Goal: Task Accomplishment & Management: Complete application form

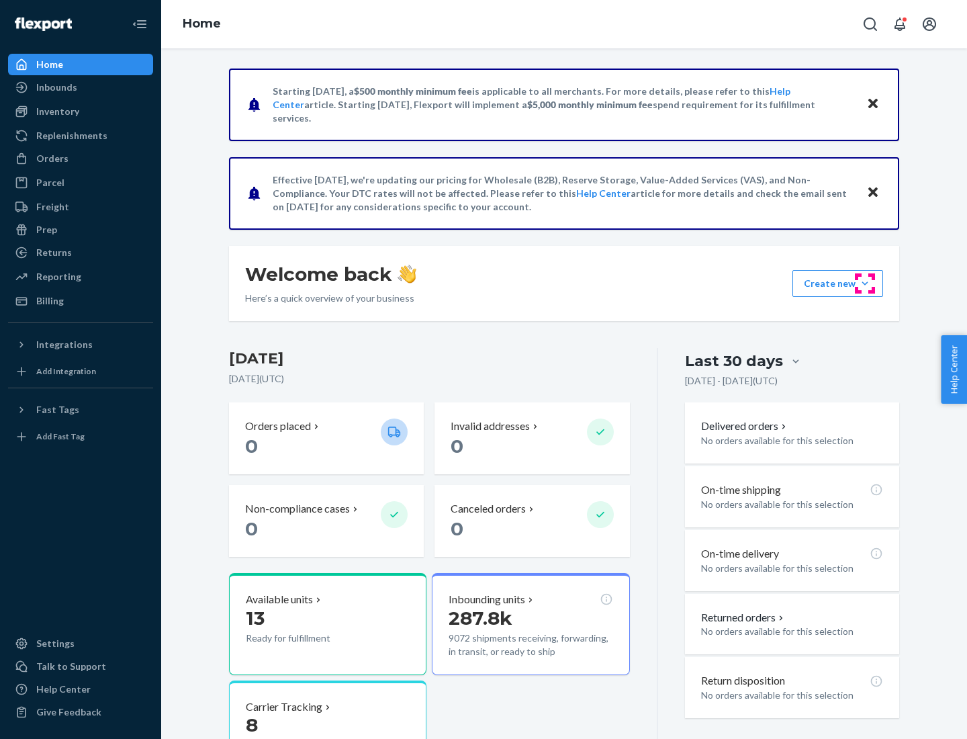
click at [865, 283] on button "Create new Create new inbound Create new order Create new product" at bounding box center [838, 283] width 91 height 27
click at [81, 87] on div "Inbounds" at bounding box center [80, 87] width 142 height 19
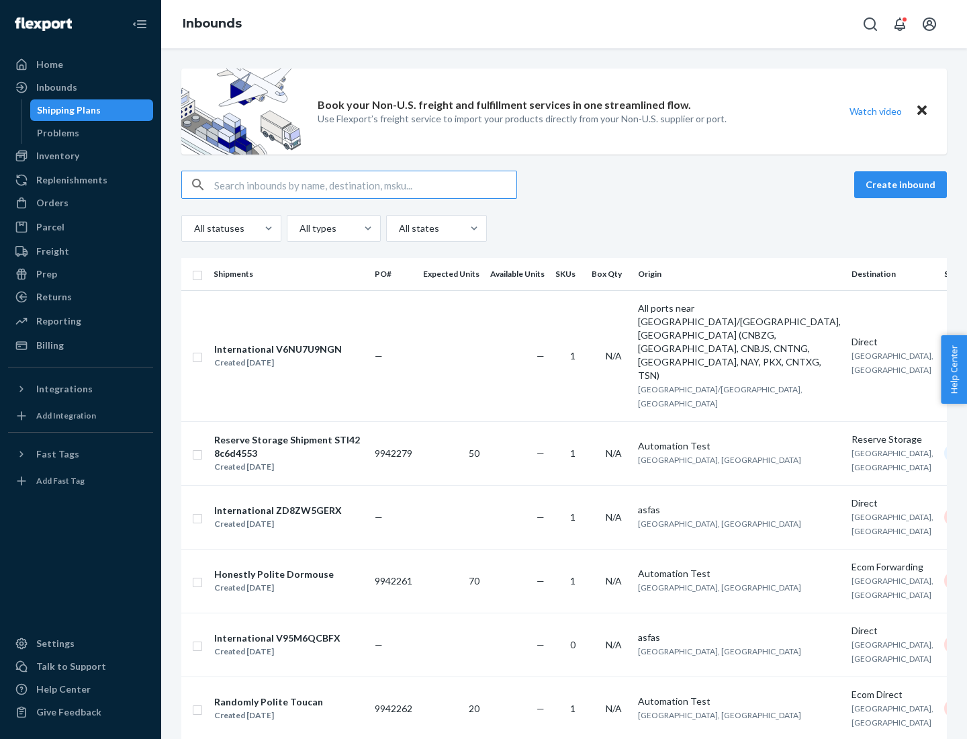
click at [903, 185] on button "Create inbound" at bounding box center [900, 184] width 93 height 27
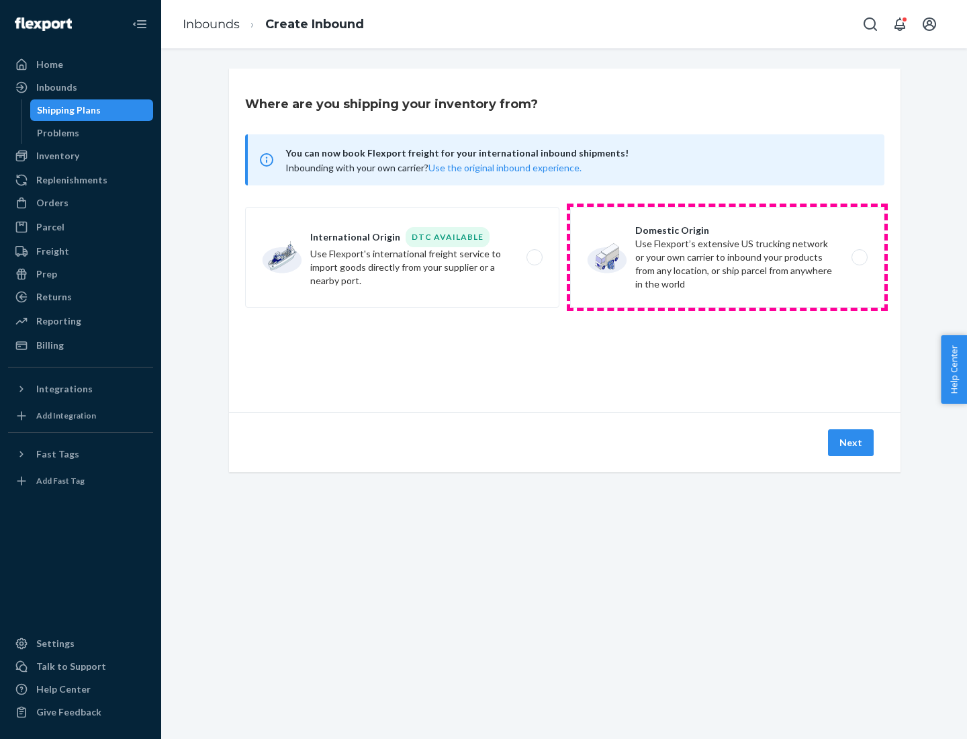
click at [728, 257] on label "Domestic Origin Use Flexport’s extensive US trucking network or your own carrie…" at bounding box center [727, 257] width 314 height 101
click at [859, 257] on input "Domestic Origin Use Flexport’s extensive US trucking network or your own carrie…" at bounding box center [863, 257] width 9 height 9
radio input "true"
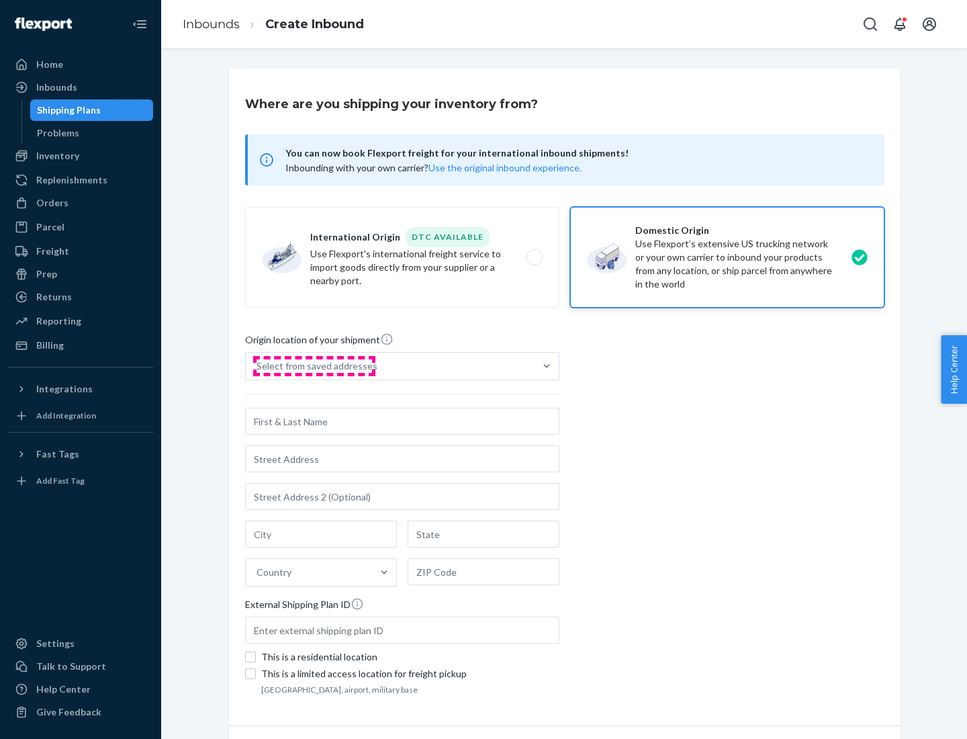
click at [314, 366] on div "Select from saved addresses" at bounding box center [317, 365] width 121 height 13
click at [258, 366] on input "Select from saved addresses" at bounding box center [257, 365] width 1 height 13
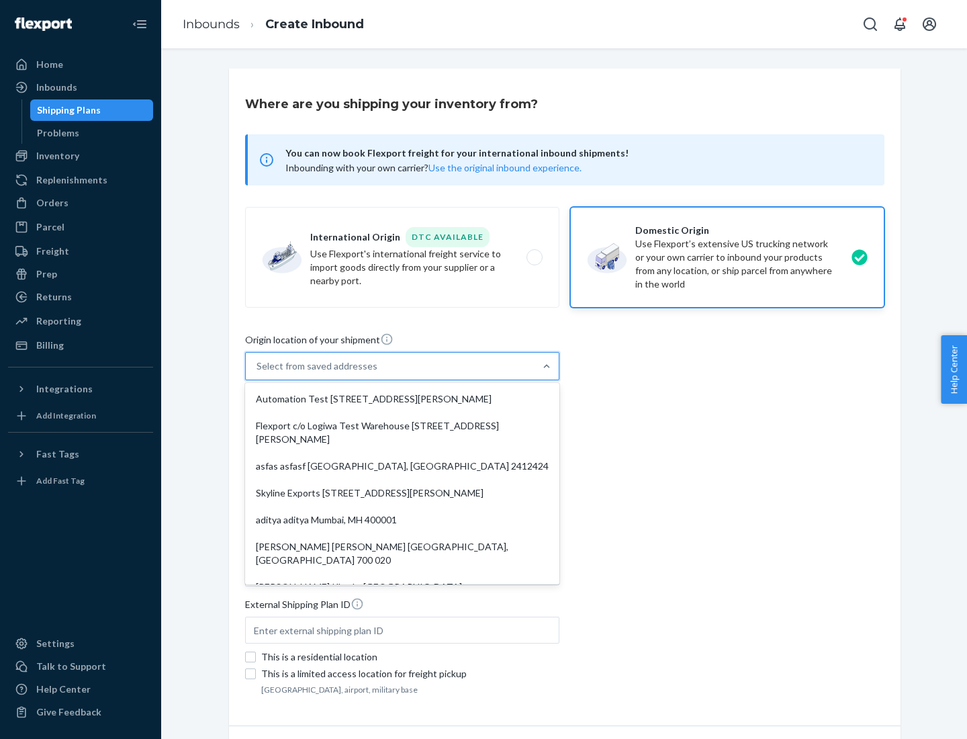
scroll to position [5, 0]
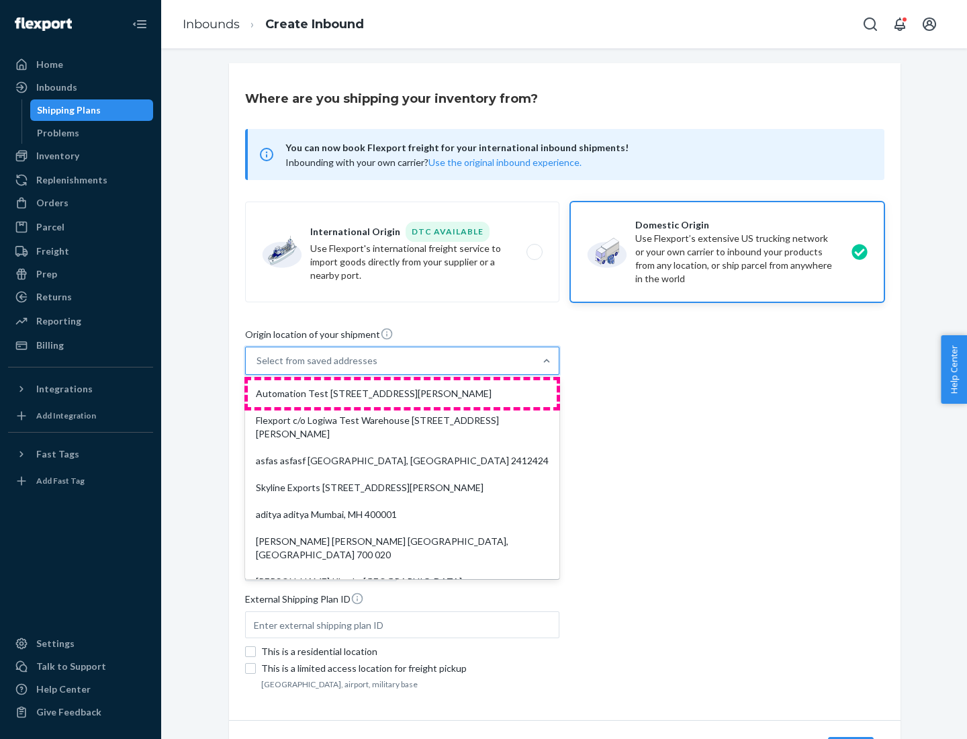
click at [402, 394] on div "Automation Test [STREET_ADDRESS][PERSON_NAME]" at bounding box center [402, 393] width 309 height 27
click at [258, 367] on input "option Automation Test [STREET_ADDRESS][PERSON_NAME]. 9 results available. Use …" at bounding box center [257, 360] width 1 height 13
type input "Automation Test"
type input "9th Floor"
type input "[GEOGRAPHIC_DATA]"
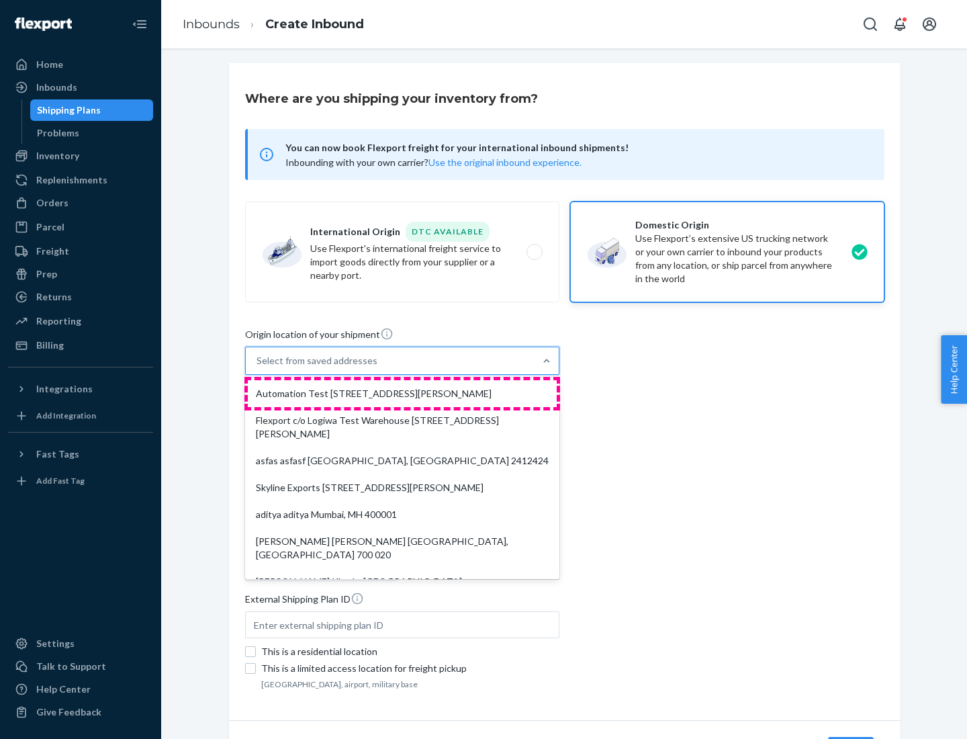
type input "CA"
type input "94104"
type input "[STREET_ADDRESS][PERSON_NAME]"
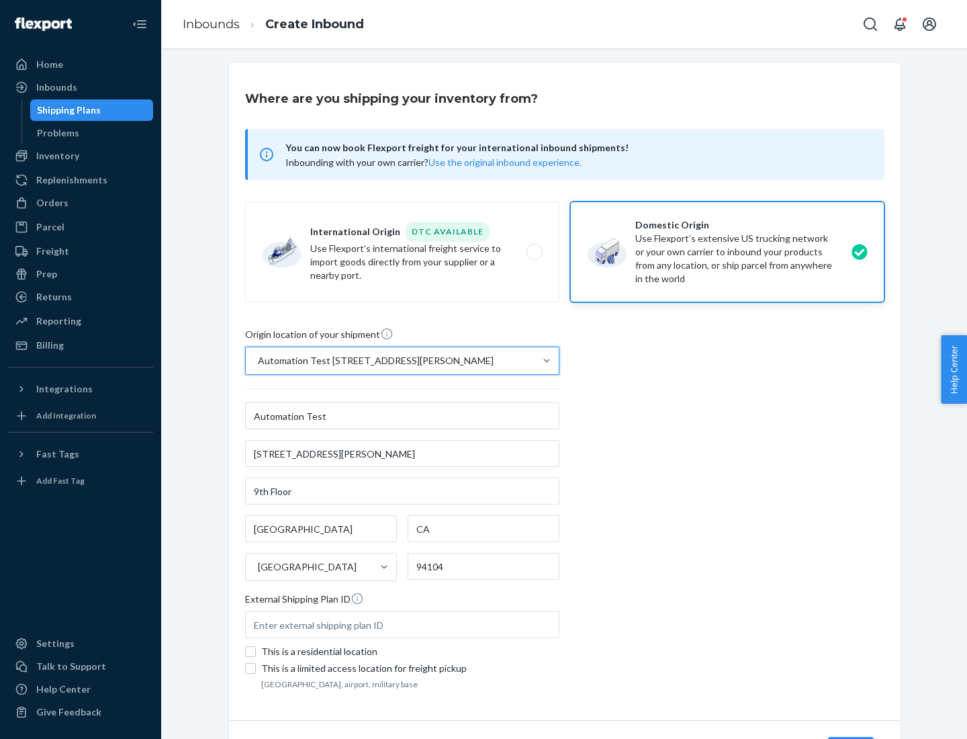
scroll to position [79, 0]
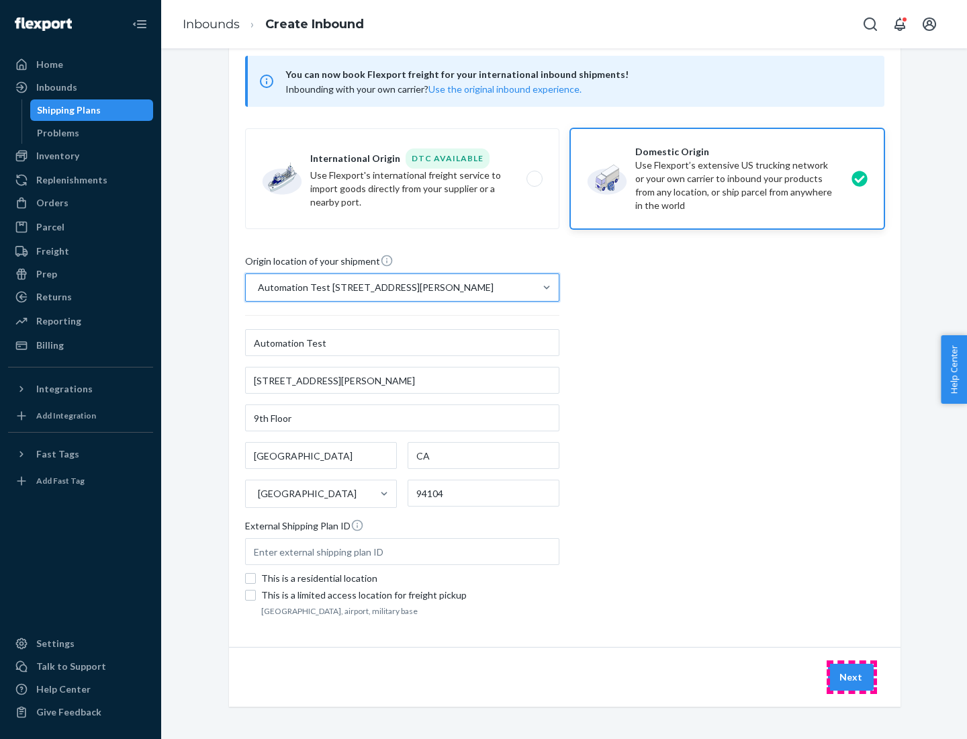
click at [852, 677] on button "Next" at bounding box center [851, 677] width 46 height 27
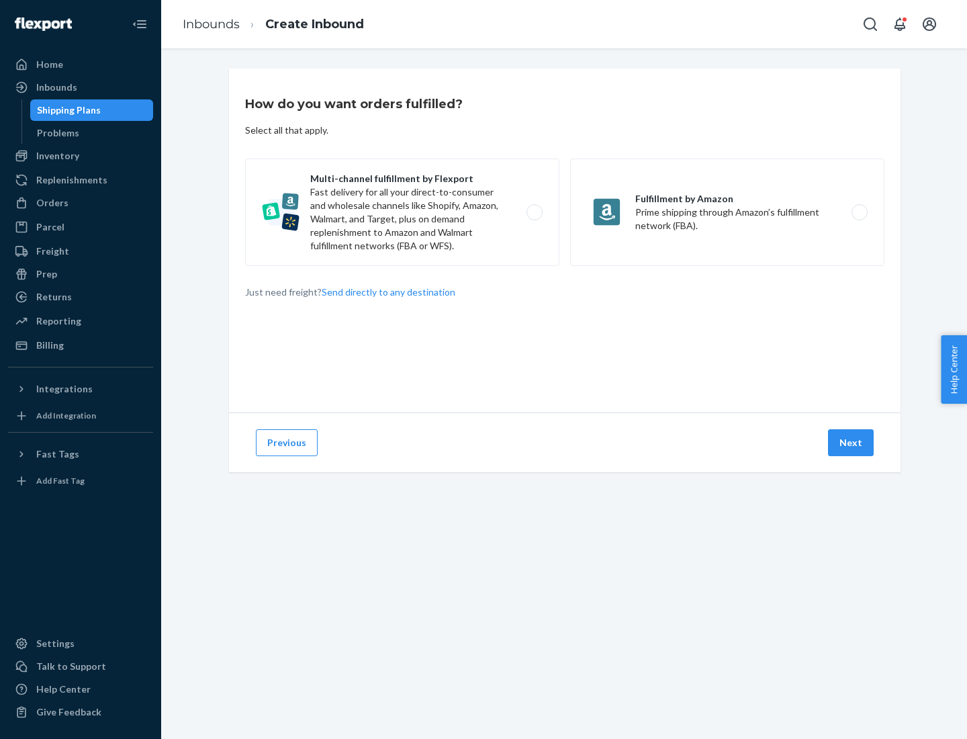
click at [402, 212] on label "Multi-channel fulfillment by Flexport Fast delivery for all your direct-to-cons…" at bounding box center [402, 212] width 314 height 107
click at [534, 212] on input "Multi-channel fulfillment by Flexport Fast delivery for all your direct-to-cons…" at bounding box center [538, 212] width 9 height 9
radio input "true"
click at [852, 443] on button "Next" at bounding box center [851, 442] width 46 height 27
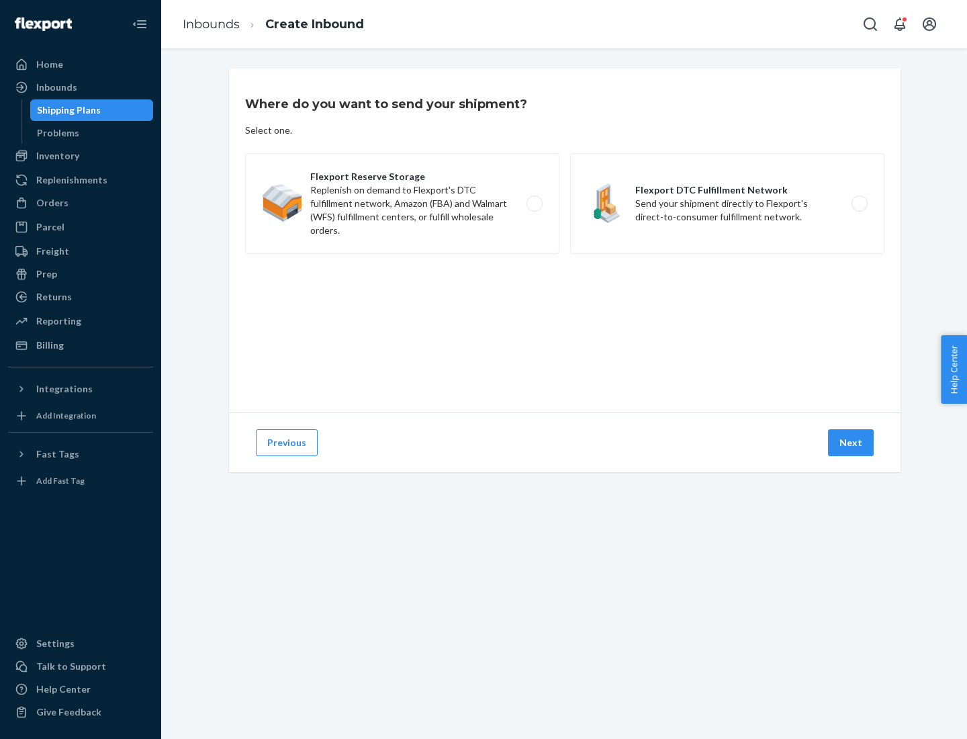
click at [728, 204] on label "Flexport DTC Fulfillment Network Send your shipment directly to Flexport's dire…" at bounding box center [727, 203] width 314 height 101
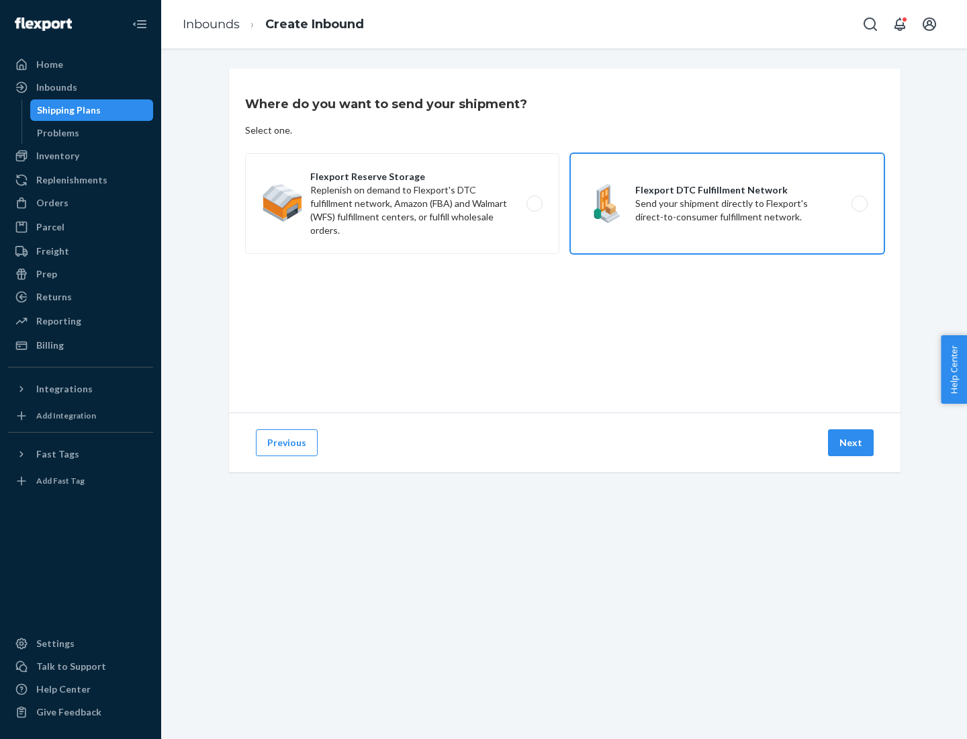
click at [859, 204] on input "Flexport DTC Fulfillment Network Send your shipment directly to Flexport's dire…" at bounding box center [863, 204] width 9 height 9
radio input "true"
click at [852, 443] on button "Next" at bounding box center [851, 442] width 46 height 27
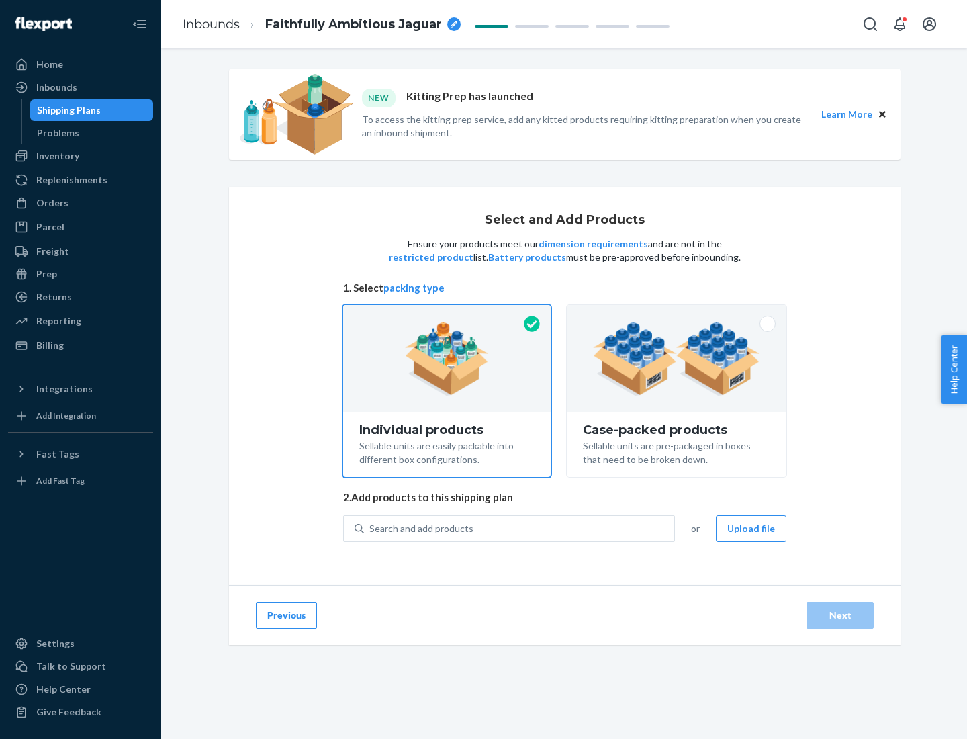
click at [677, 359] on img at bounding box center [676, 359] width 167 height 74
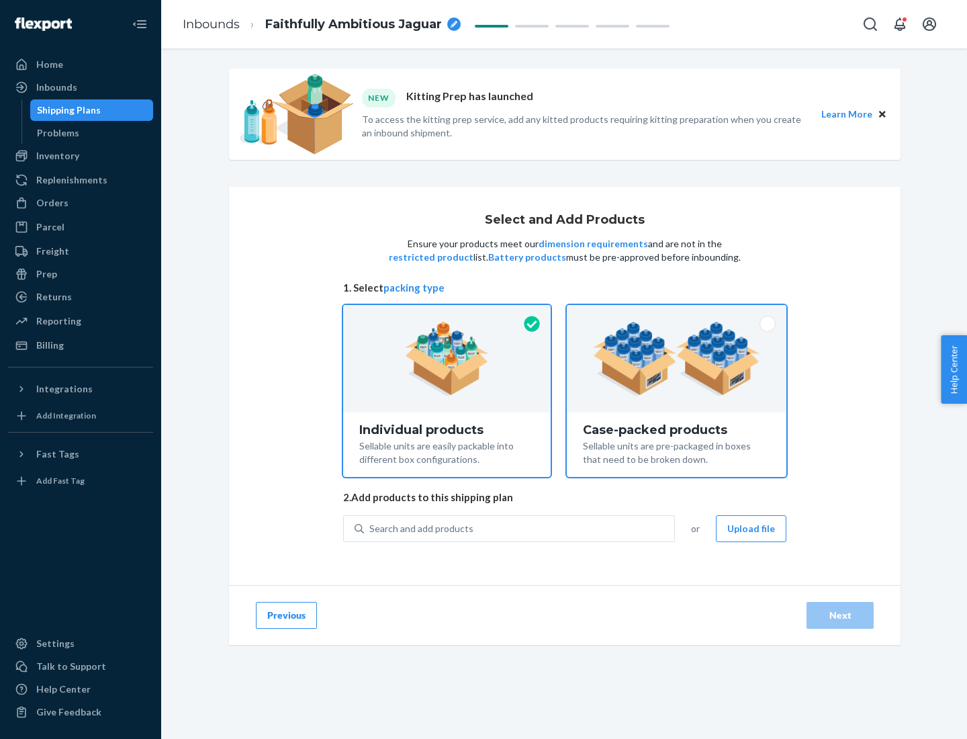
click at [677, 314] on input "Case-packed products Sellable units are pre-packaged in boxes that need to be b…" at bounding box center [676, 309] width 9 height 9
radio input "true"
radio input "false"
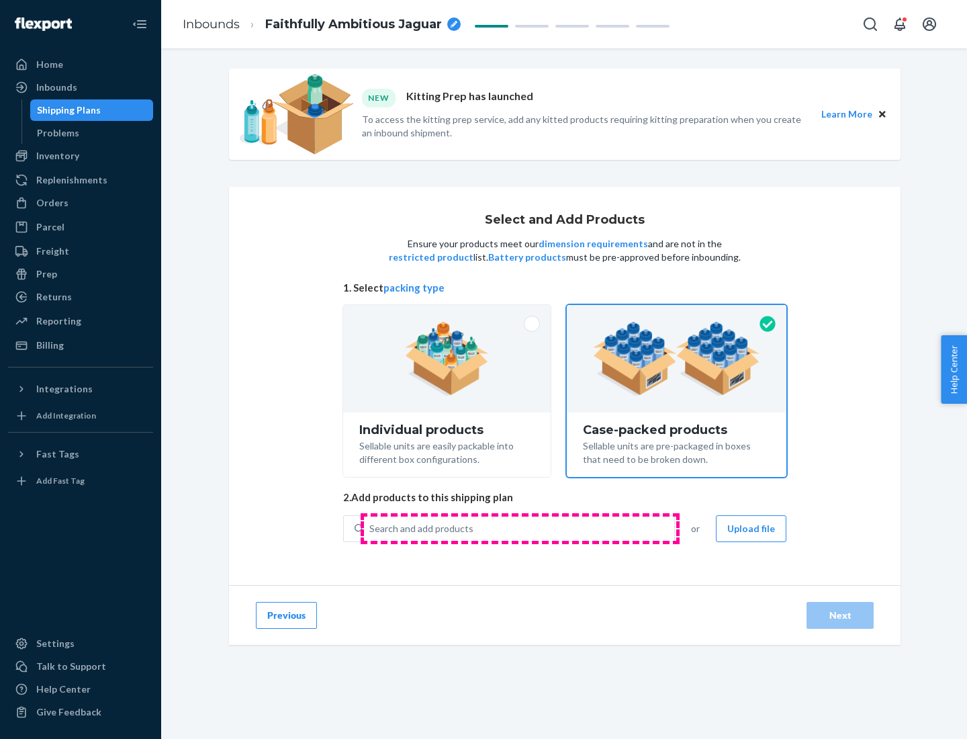
click at [520, 528] on div "Search and add products" at bounding box center [519, 529] width 310 height 24
click at [371, 528] on input "Search and add products" at bounding box center [369, 528] width 1 height 13
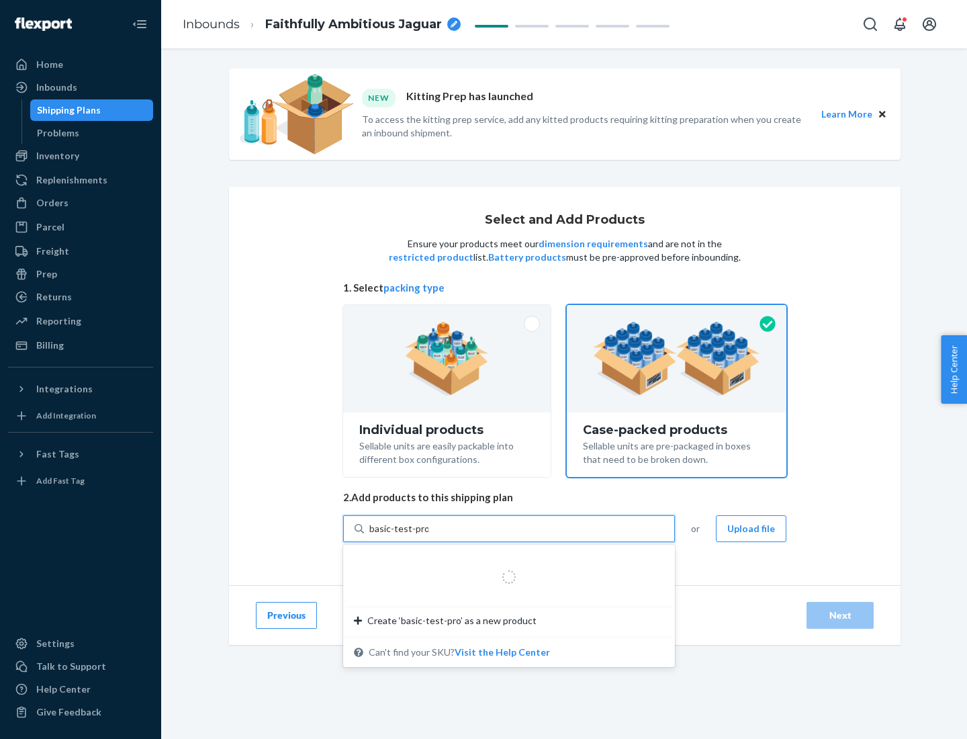
type input "basic-test-product-1"
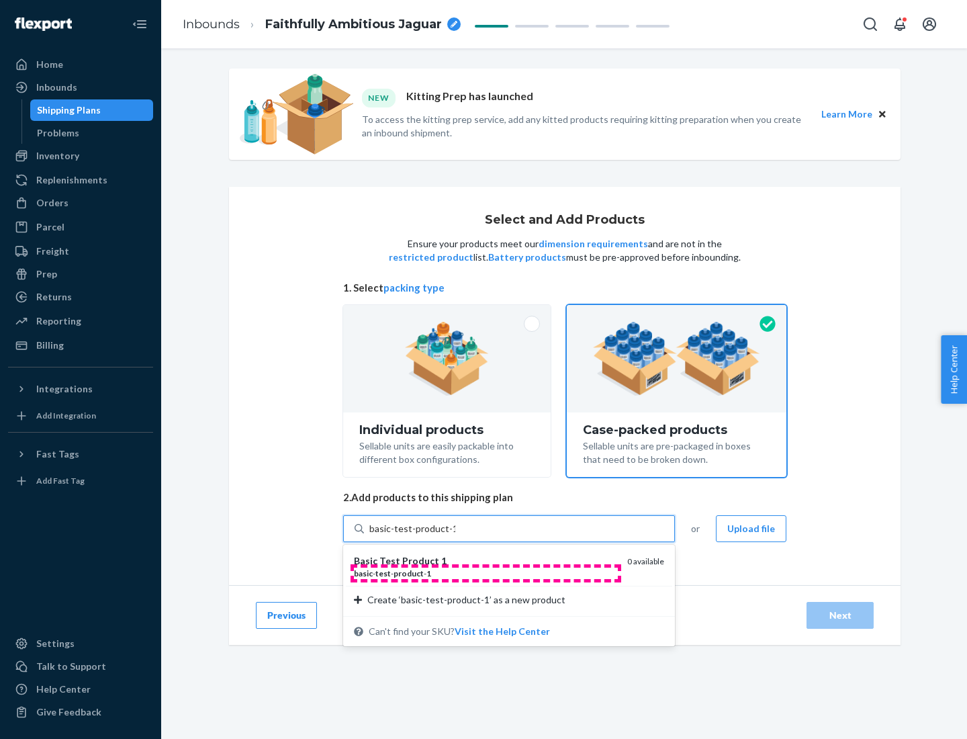
click at [486, 573] on div "basic - test - product - 1" at bounding box center [485, 573] width 263 height 11
click at [455, 535] on input "basic-test-product-1" at bounding box center [412, 528] width 86 height 13
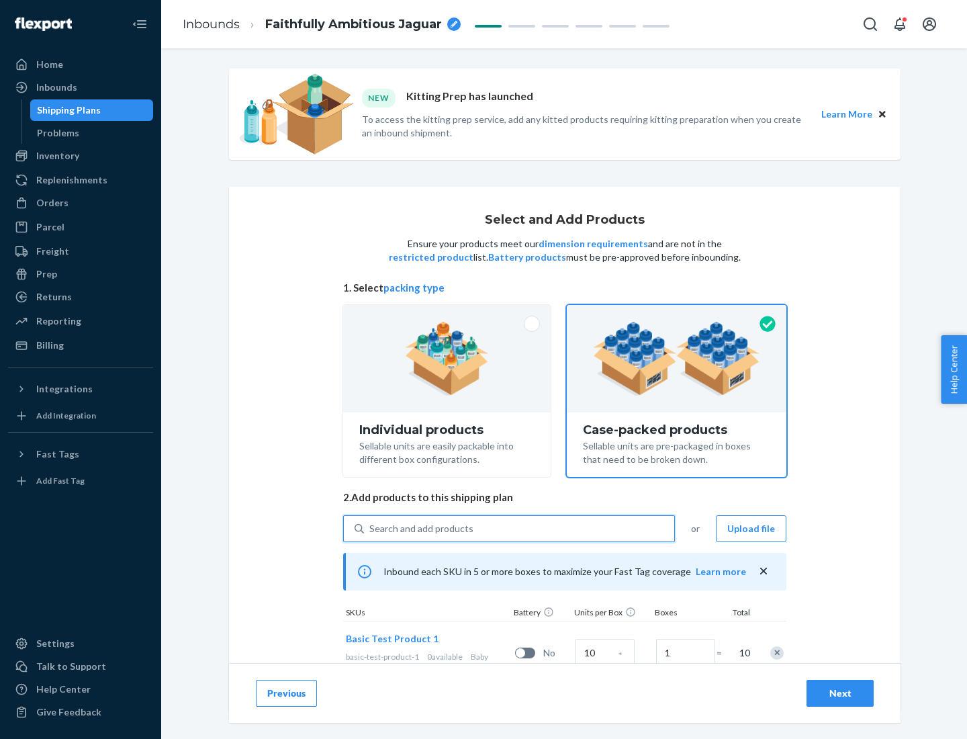
scroll to position [48, 0]
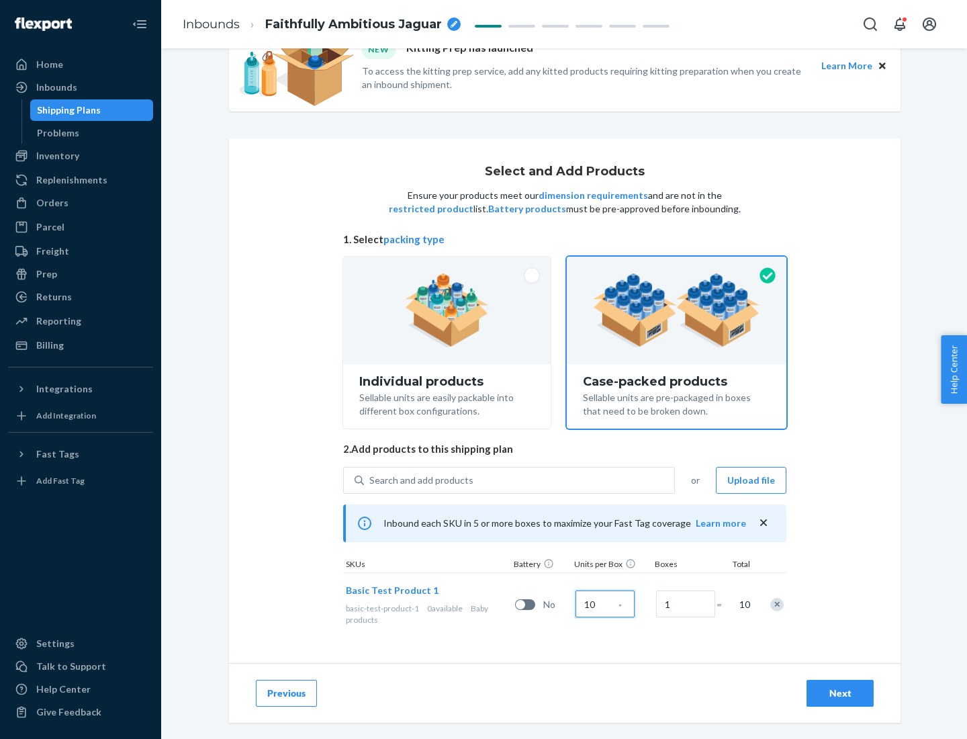
type input "10"
type input "7"
click at [840, 693] on div "Next" at bounding box center [840, 693] width 44 height 13
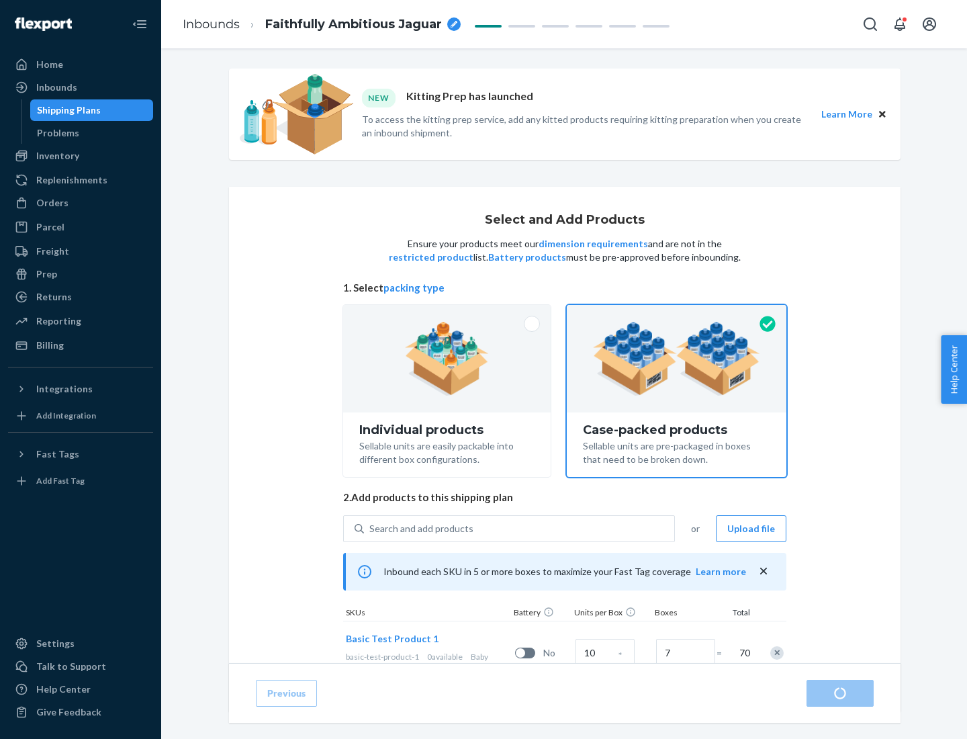
radio input "true"
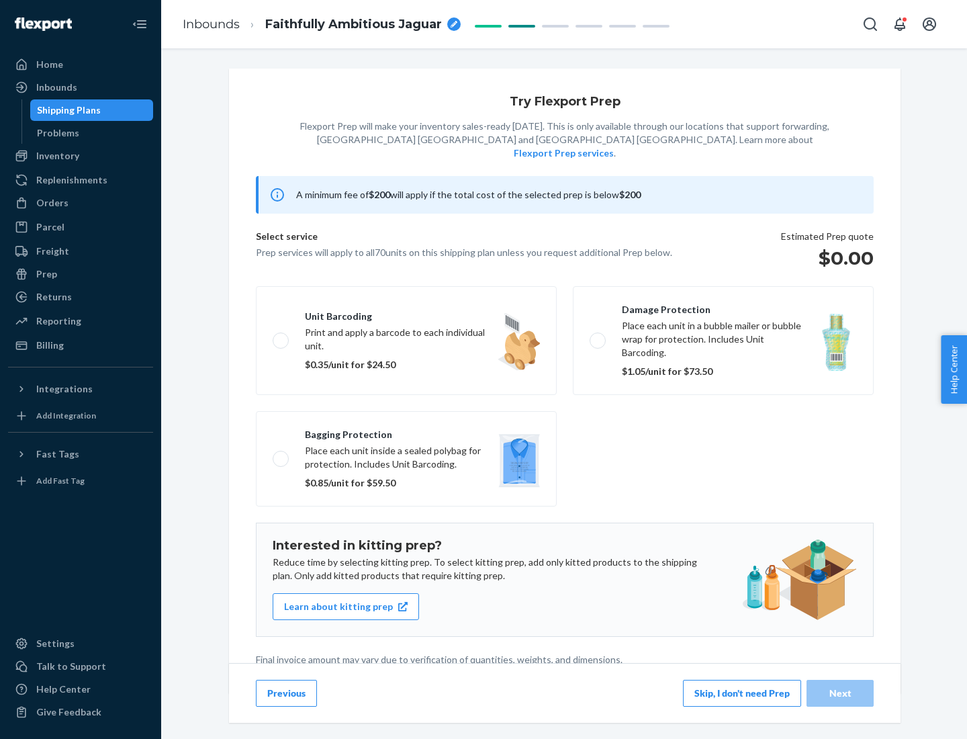
scroll to position [3, 0]
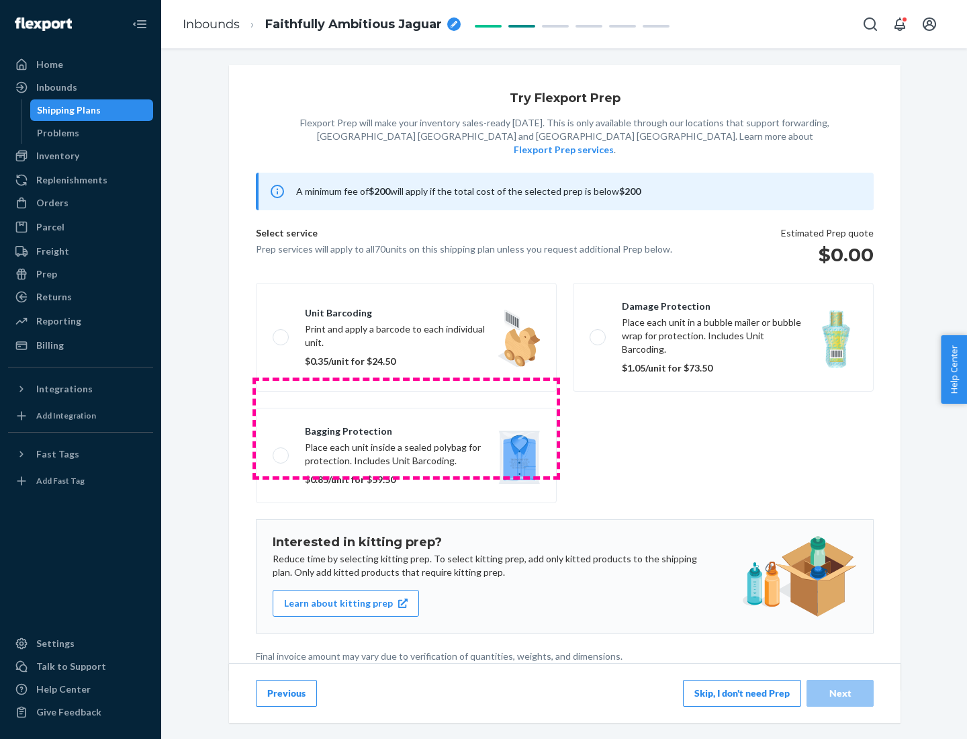
click at [406, 428] on label "Bagging protection Place each unit inside a sealed polybag for protection. Incl…" at bounding box center [406, 455] width 301 height 95
click at [281, 451] on input "Bagging protection Place each unit inside a sealed polybag for protection. Incl…" at bounding box center [277, 455] width 9 height 9
checkbox input "true"
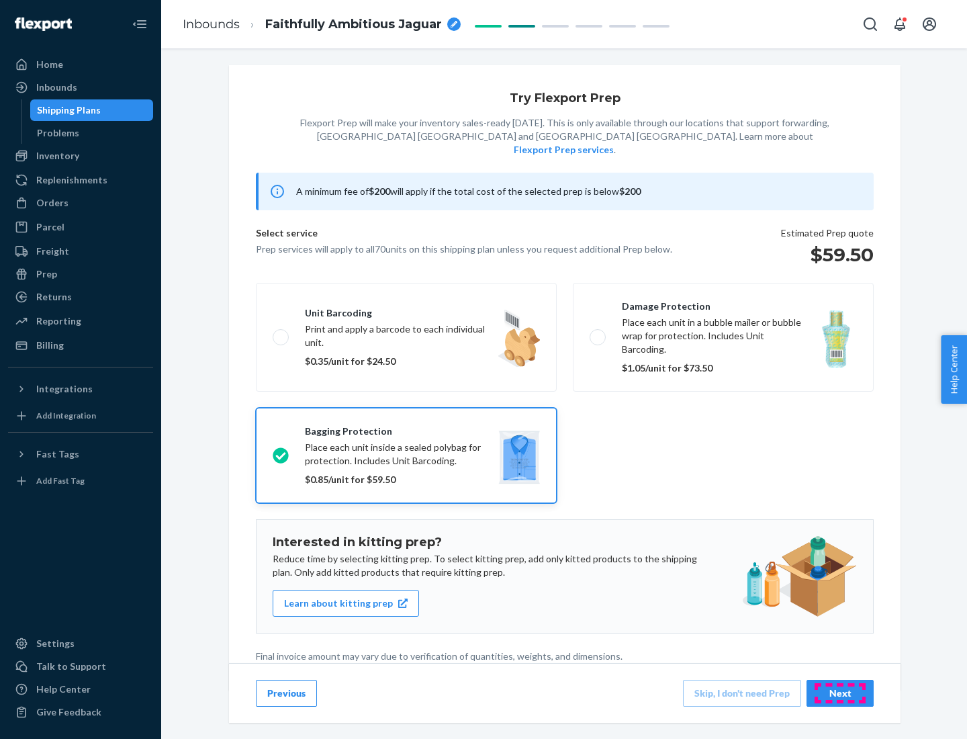
click at [840, 693] on div "Next" at bounding box center [840, 693] width 44 height 13
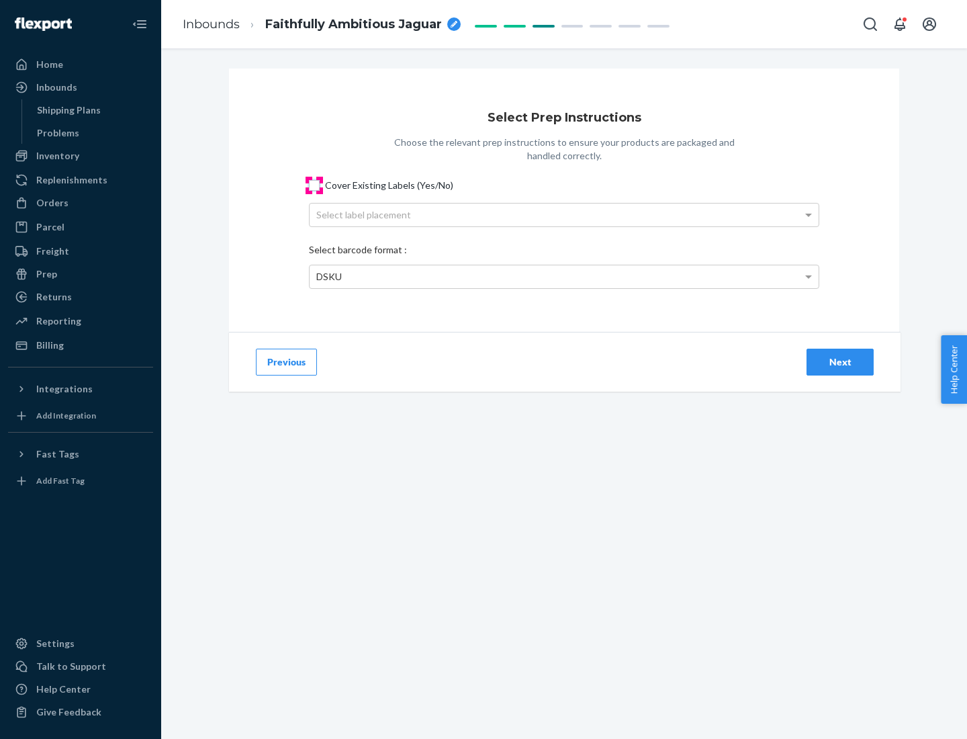
click at [314, 185] on input "Cover Existing Labels (Yes/No)" at bounding box center [314, 185] width 11 height 11
checkbox input "true"
click at [564, 214] on div "Select label placement" at bounding box center [564, 215] width 509 height 23
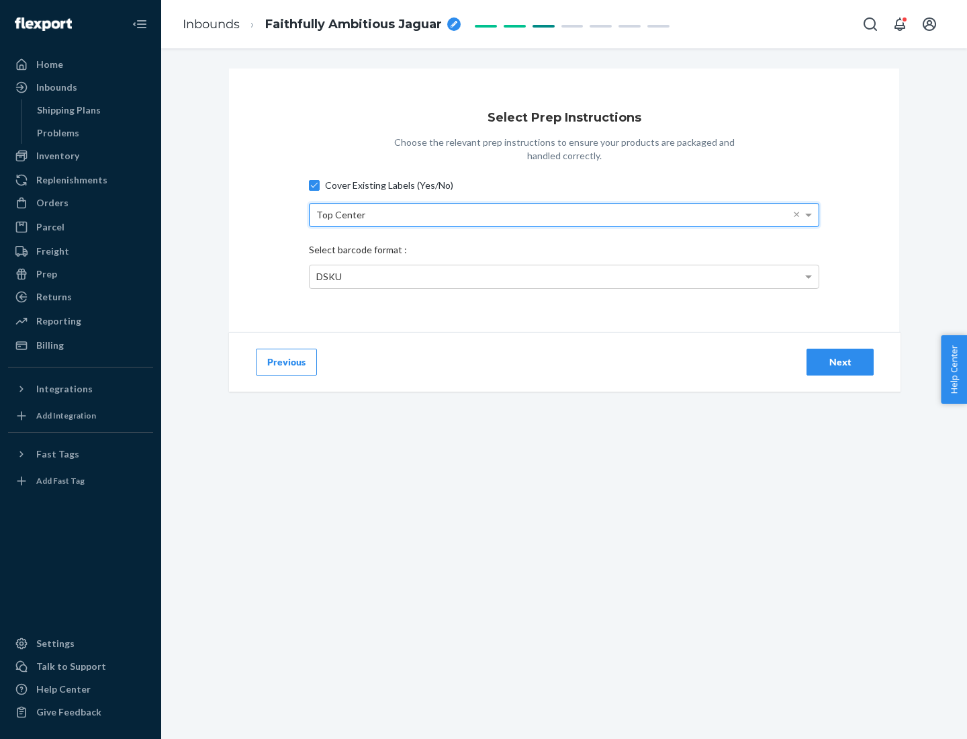
click at [564, 276] on div "DSKU" at bounding box center [564, 276] width 509 height 23
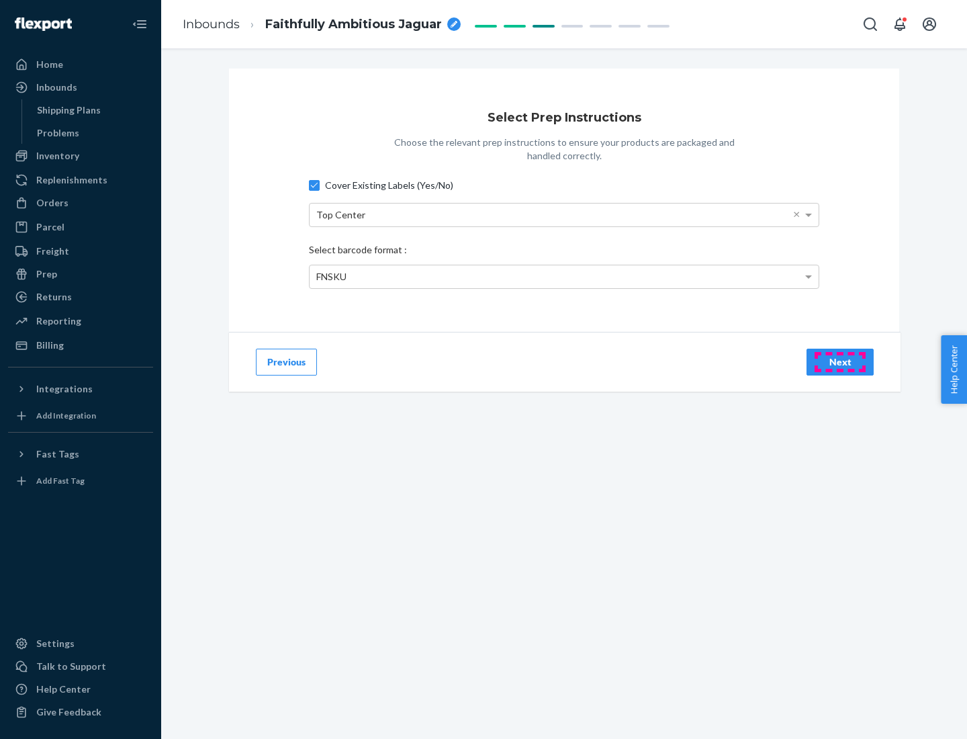
click at [840, 361] on div "Next" at bounding box center [840, 361] width 44 height 13
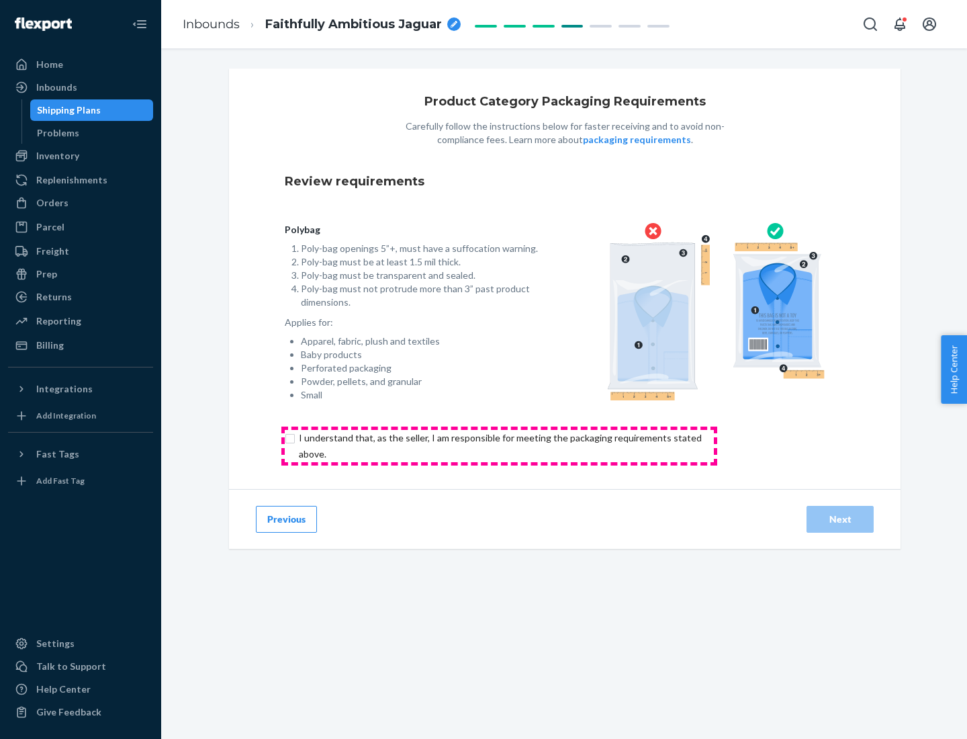
click at [499, 445] on input "checkbox" at bounding box center [508, 446] width 447 height 32
checkbox input "true"
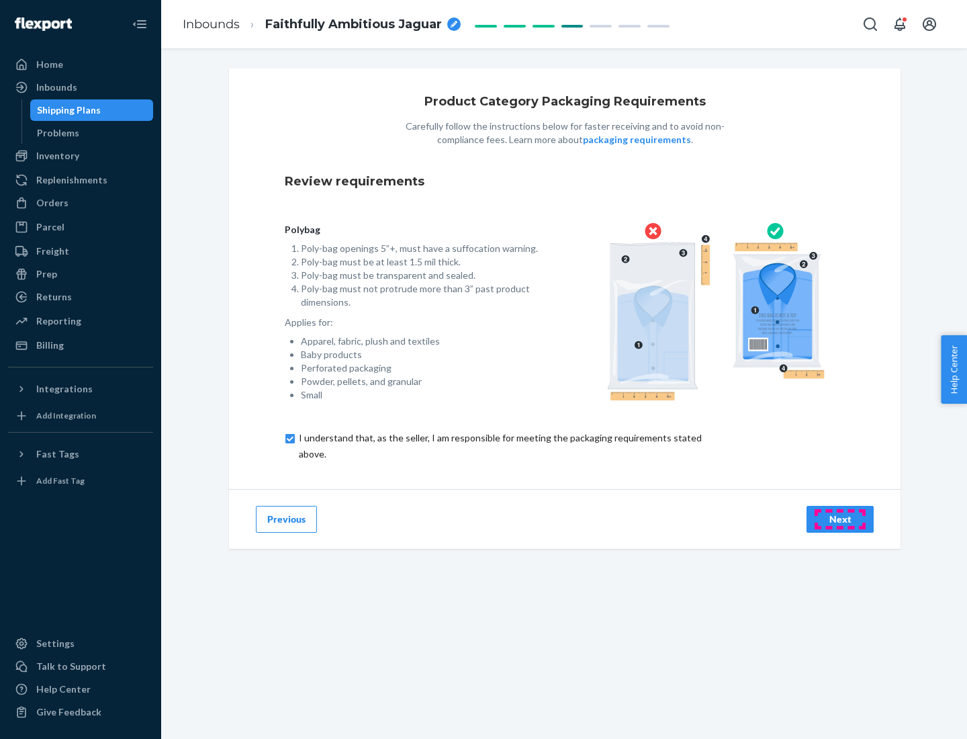
click at [840, 519] on div "Next" at bounding box center [840, 519] width 44 height 13
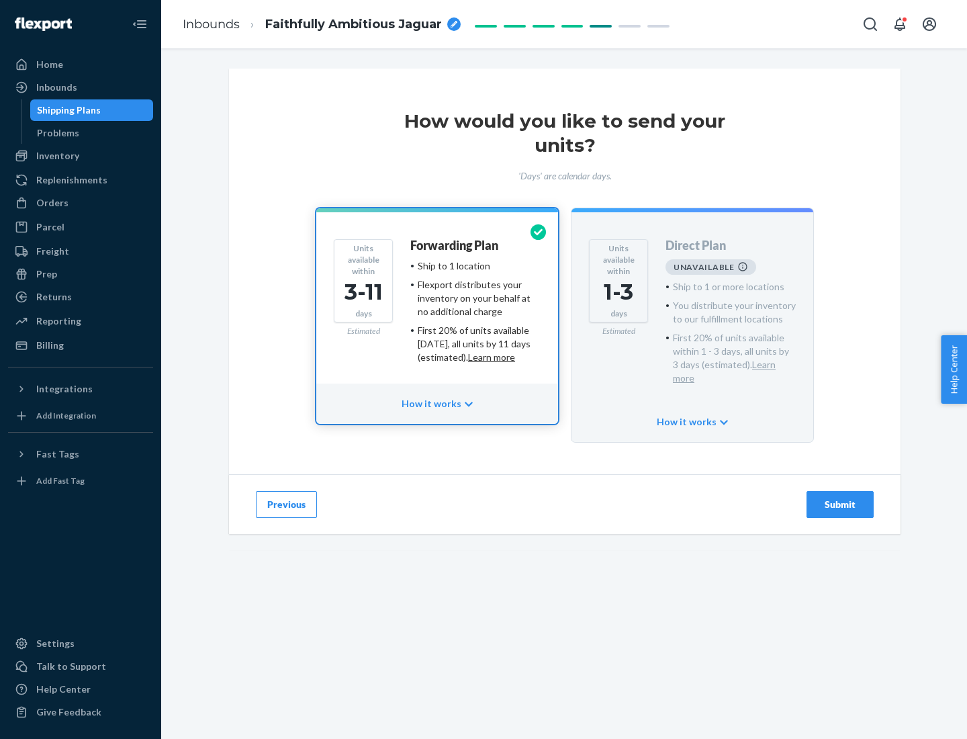
click at [455, 245] on h4 "Forwarding Plan" at bounding box center [454, 245] width 88 height 13
click at [840, 498] on div "Submit" at bounding box center [840, 504] width 44 height 13
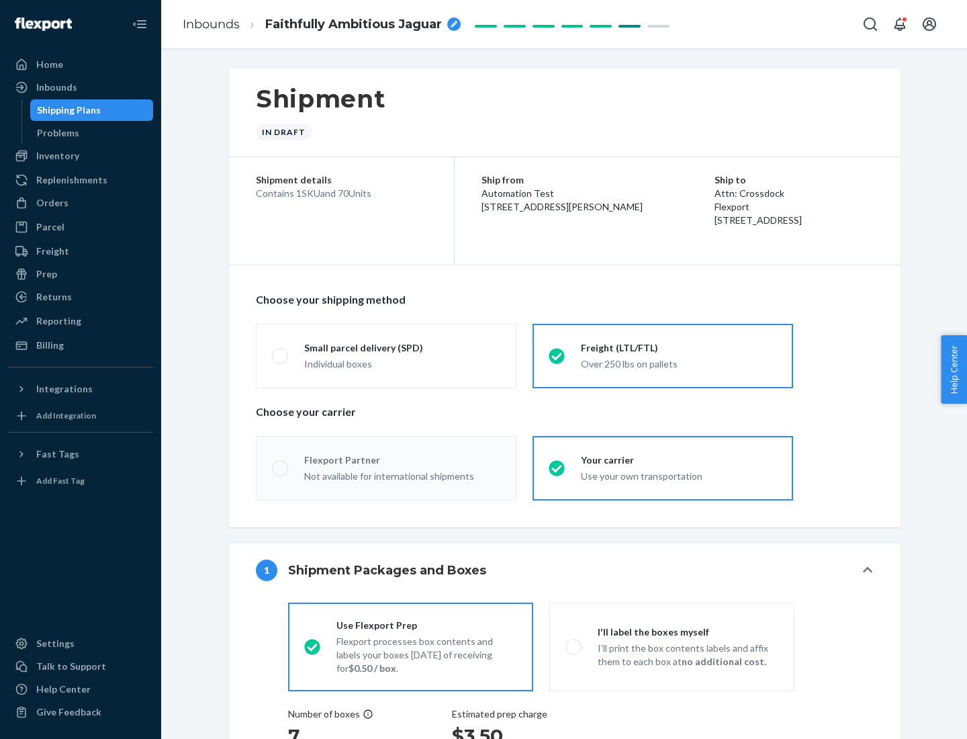
radio input "true"
radio input "false"
radio input "true"
radio input "false"
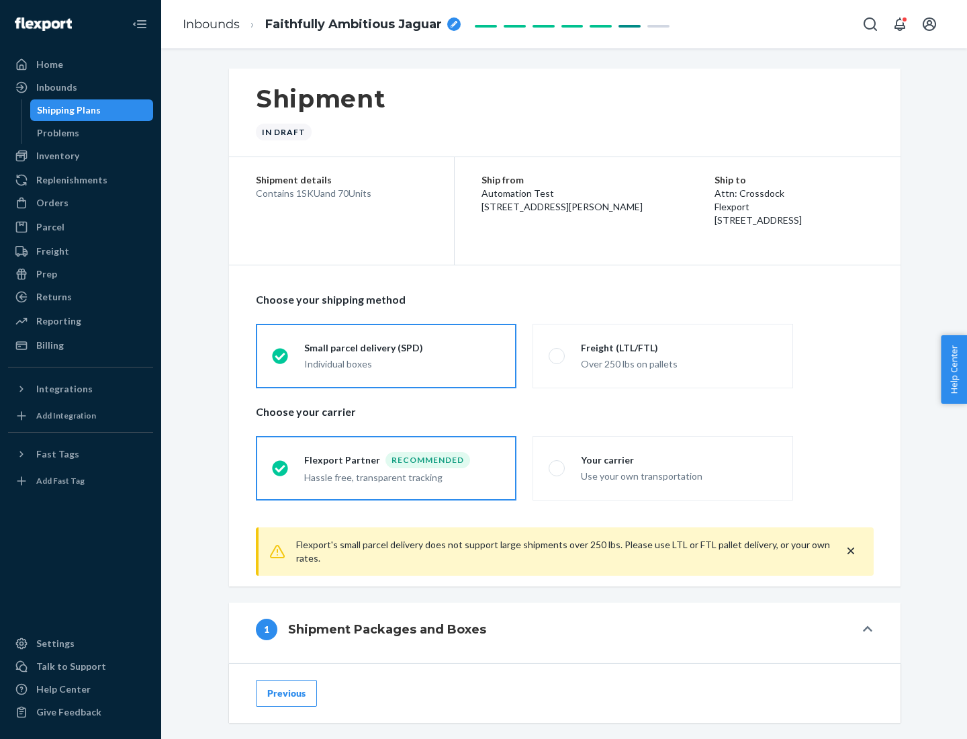
click at [663, 355] on div "Over 250 lbs on pallets" at bounding box center [679, 363] width 196 height 16
click at [558, 355] on input "Freight (LTL/FTL) Over 250 lbs on pallets" at bounding box center [553, 355] width 9 height 9
radio input "true"
radio input "false"
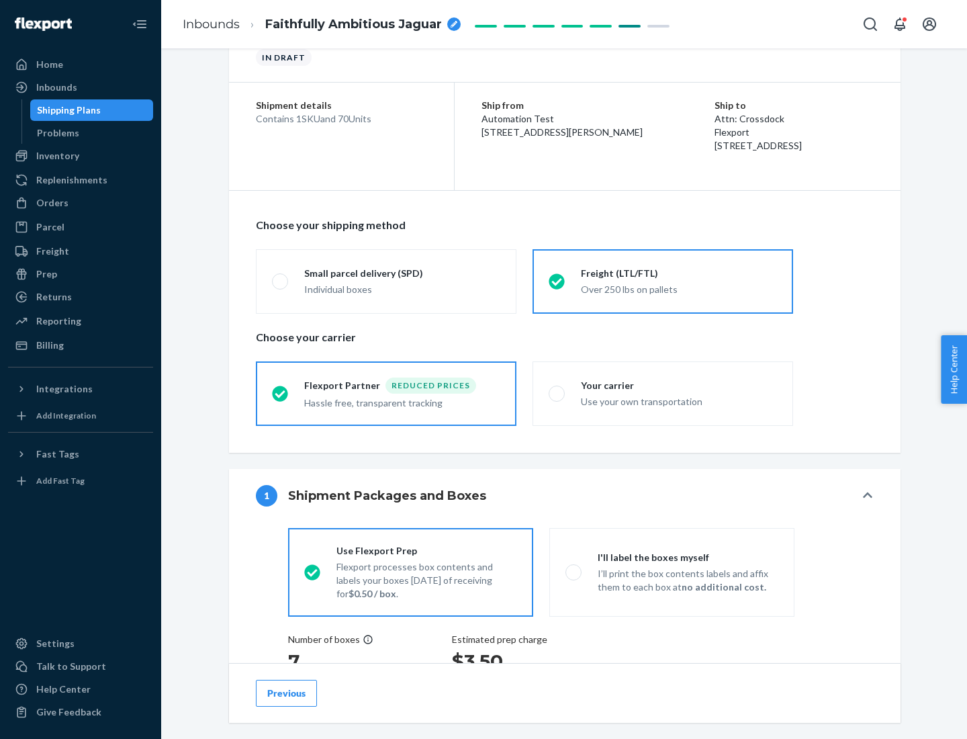
click at [386, 394] on div "Hassle free, transparent tracking" at bounding box center [402, 402] width 196 height 16
click at [281, 393] on input "Flexport Partner Reduced prices Hassle free, transparent tracking" at bounding box center [276, 393] width 9 height 9
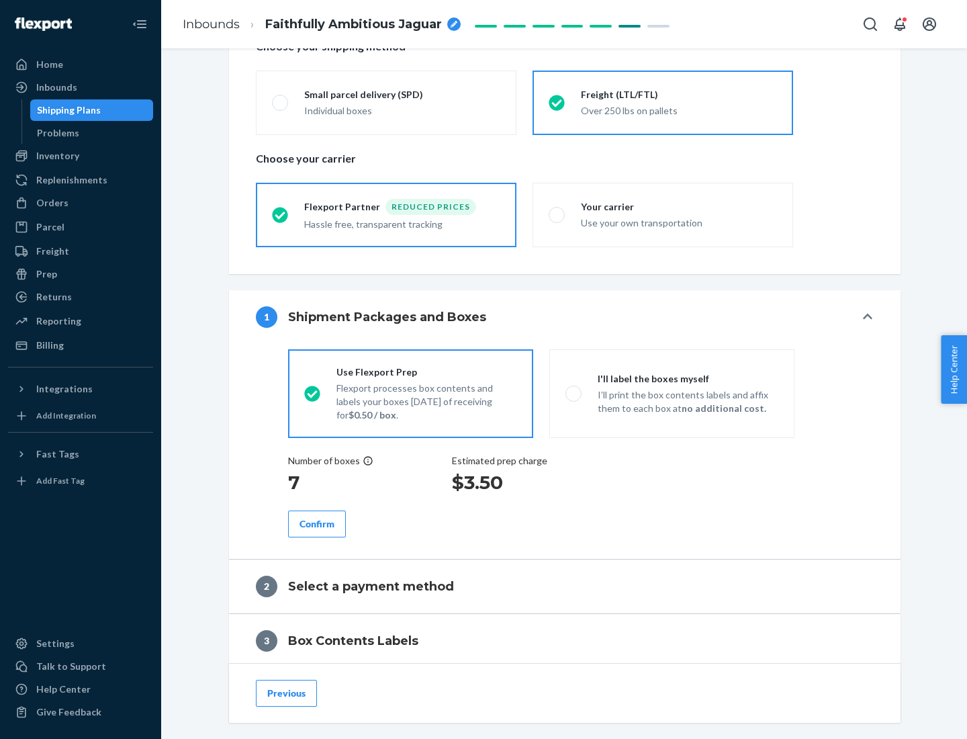
click at [672, 393] on p "I’ll print the box contents labels and affix them to each box at no additional …" at bounding box center [688, 401] width 181 height 27
click at [574, 393] on input "I'll label the boxes myself I’ll print the box contents labels and affix them t…" at bounding box center [570, 393] width 9 height 9
radio input "true"
radio input "false"
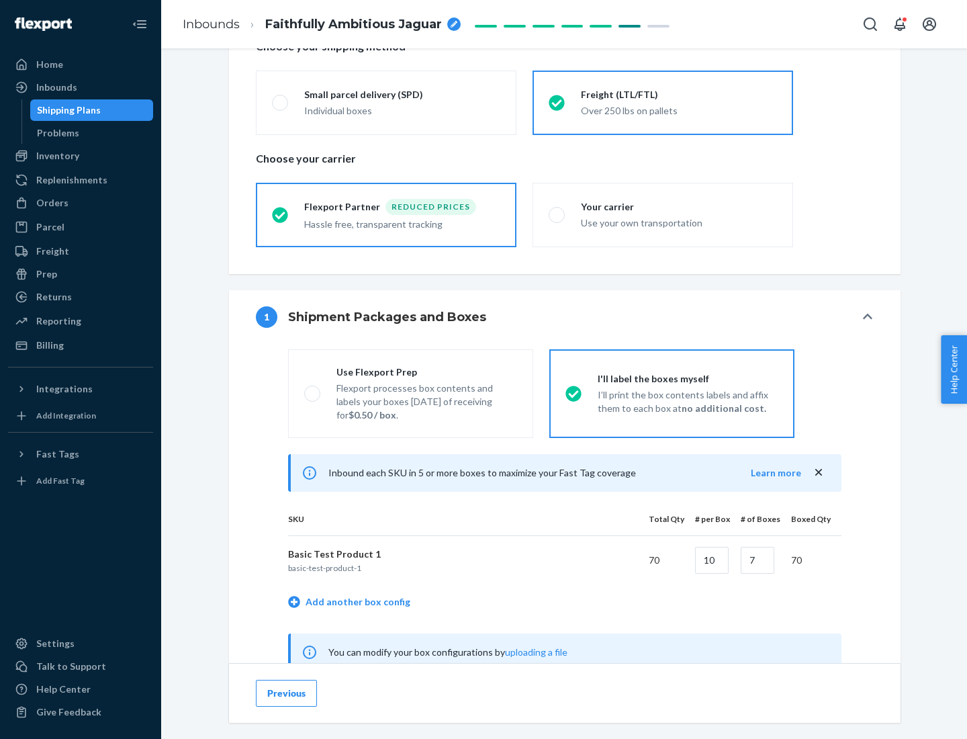
scroll to position [420, 0]
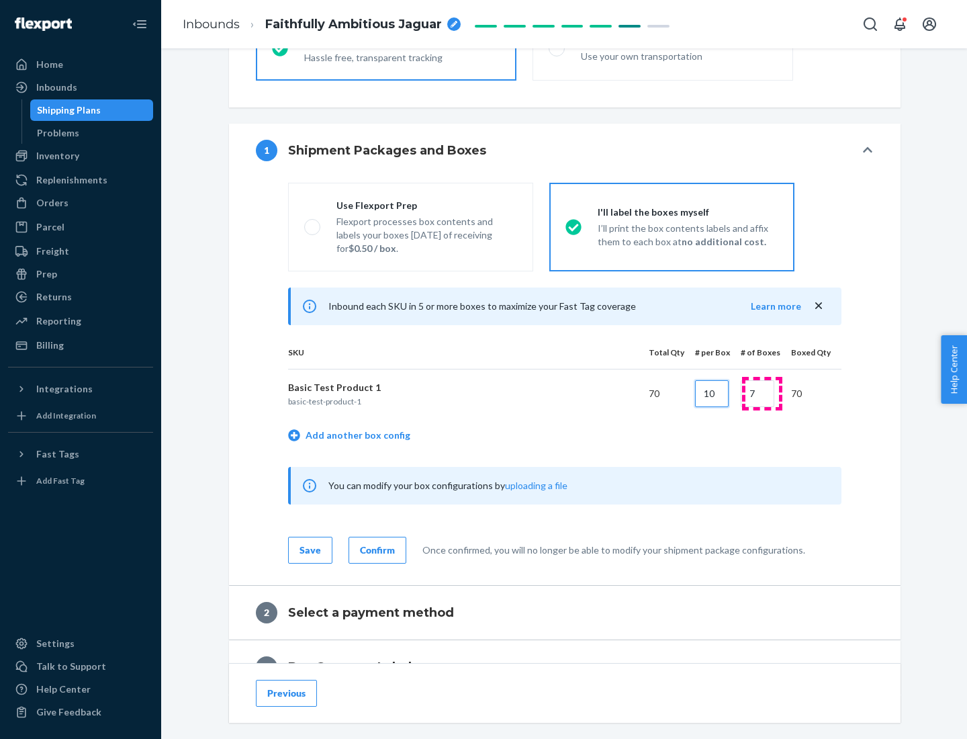
type input "10"
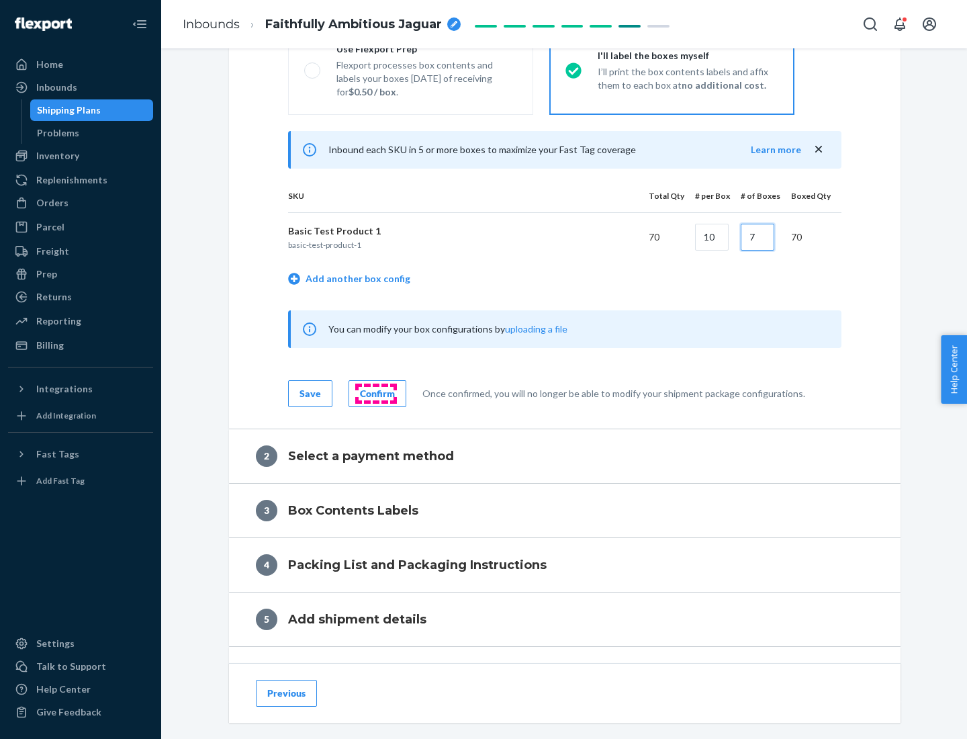
type input "7"
click at [376, 393] on div "Confirm" at bounding box center [377, 393] width 35 height 13
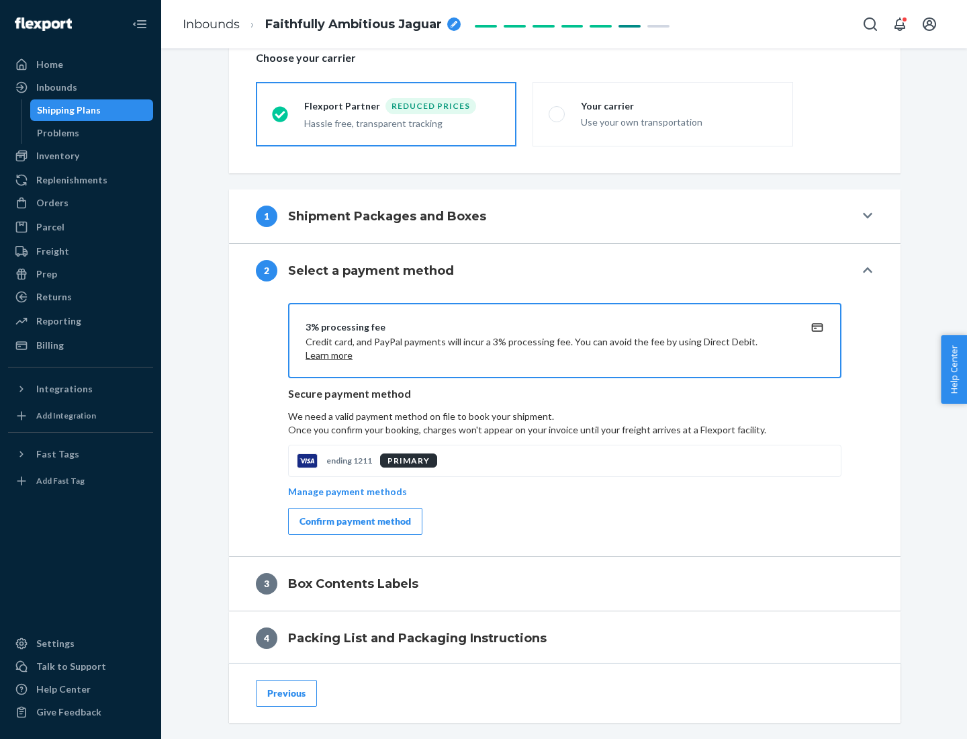
scroll to position [482, 0]
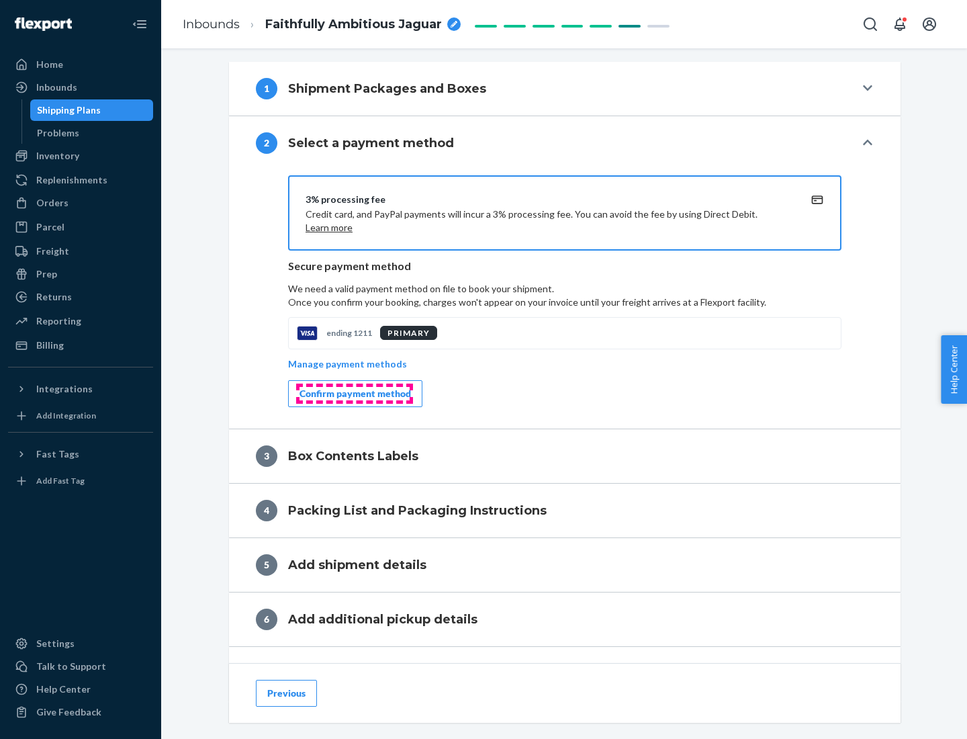
click at [354, 394] on div "Confirm payment method" at bounding box center [356, 393] width 112 height 13
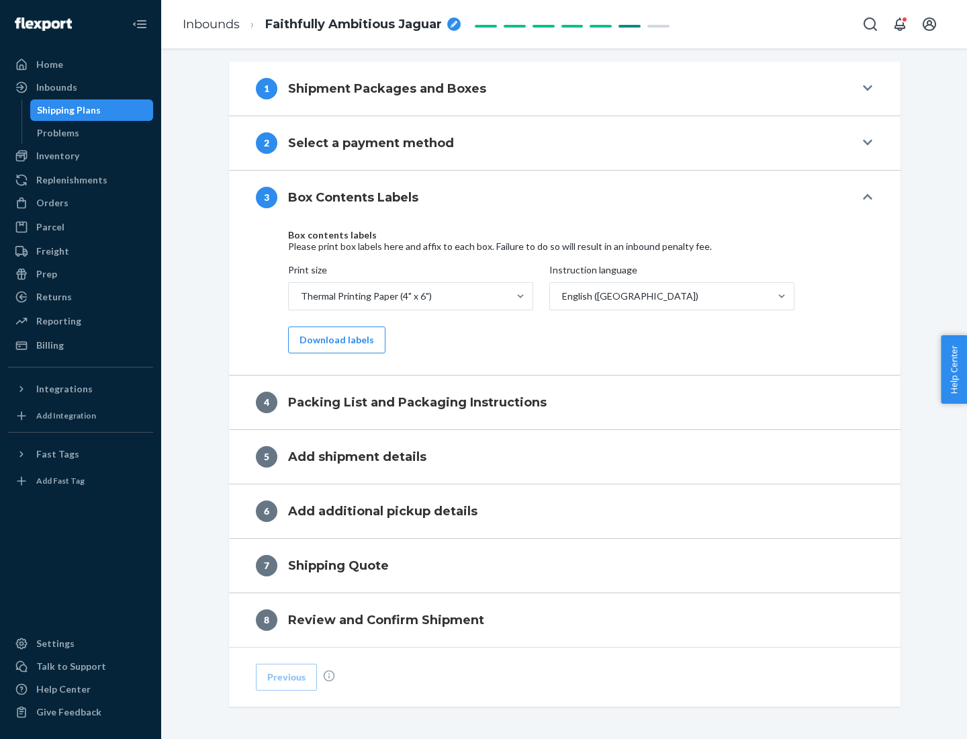
scroll to position [428, 0]
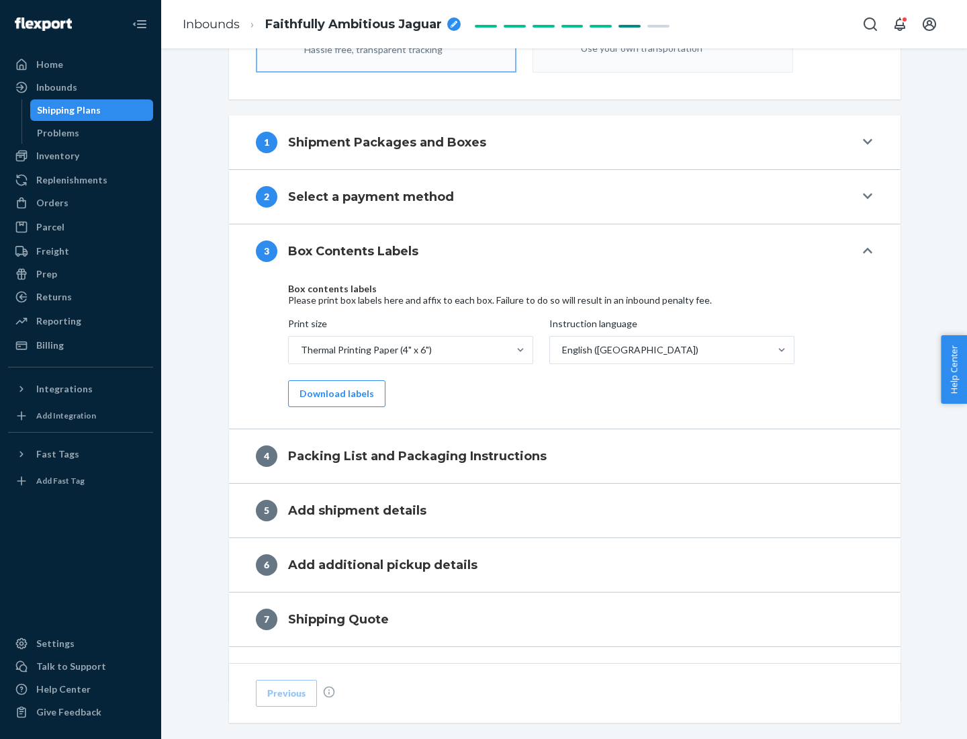
click at [334, 394] on button "Download labels" at bounding box center [336, 393] width 97 height 27
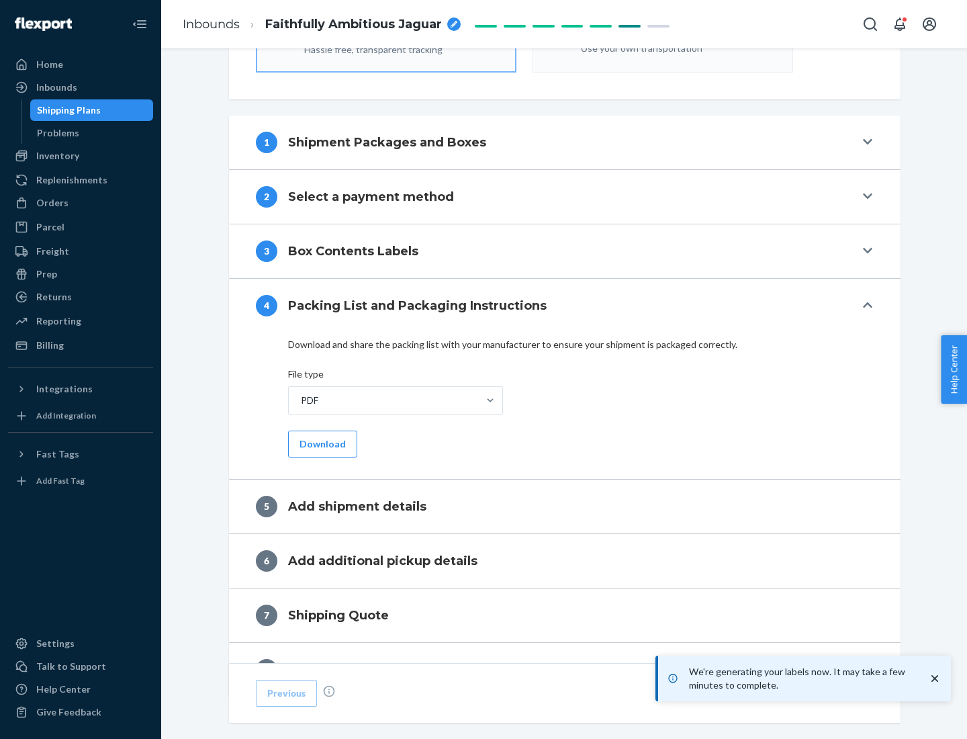
scroll to position [478, 0]
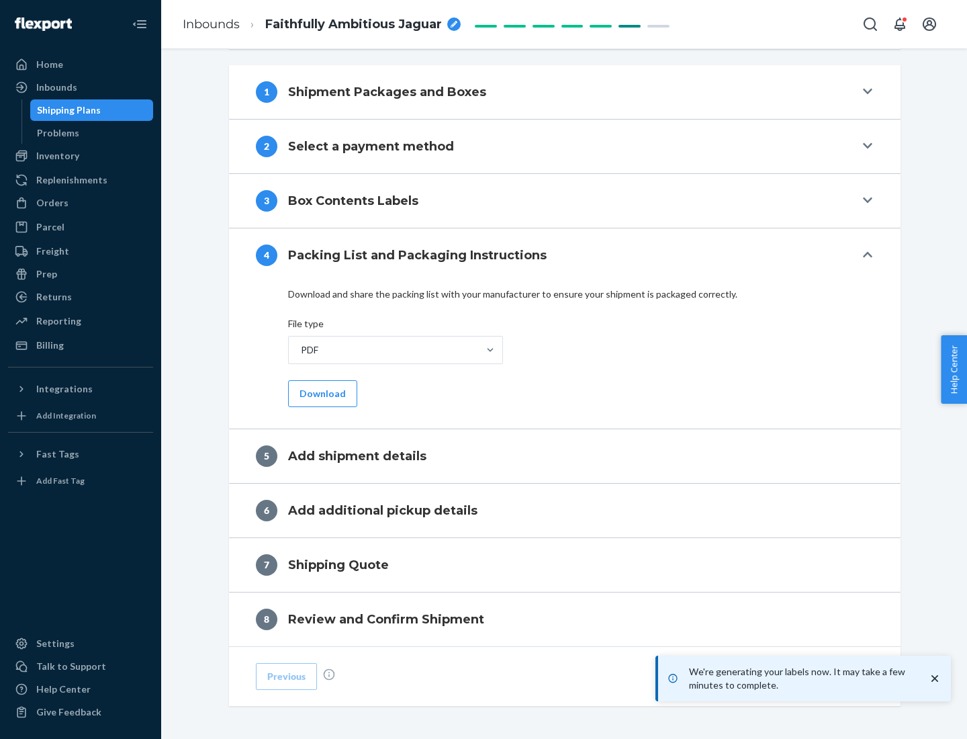
click at [321, 393] on button "Download" at bounding box center [322, 393] width 69 height 27
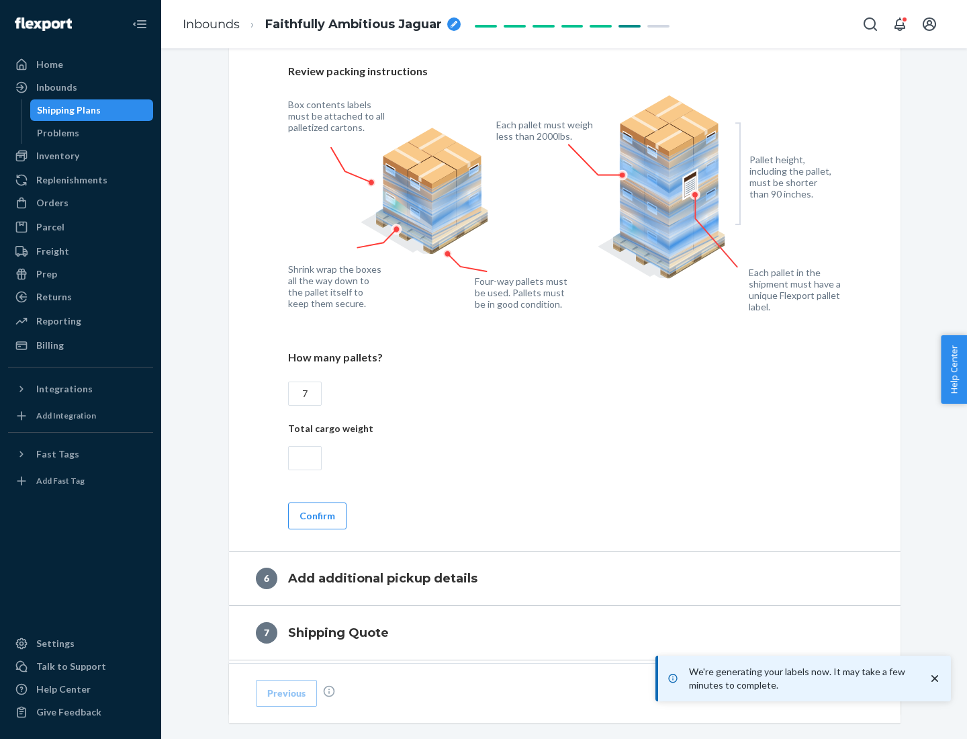
scroll to position [926, 0]
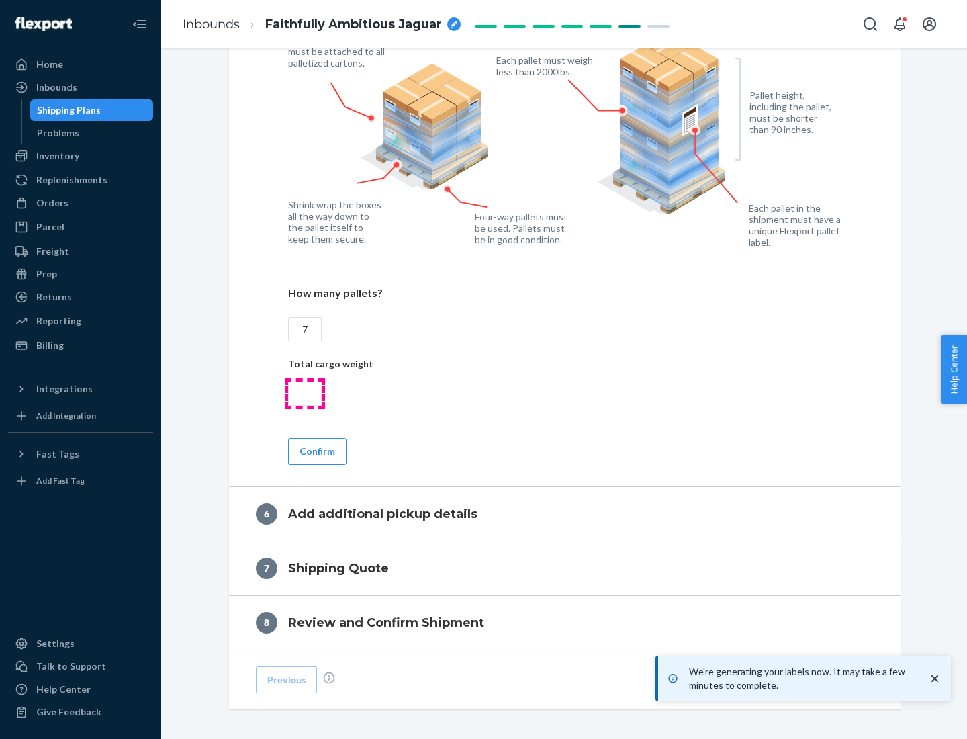
type input "7"
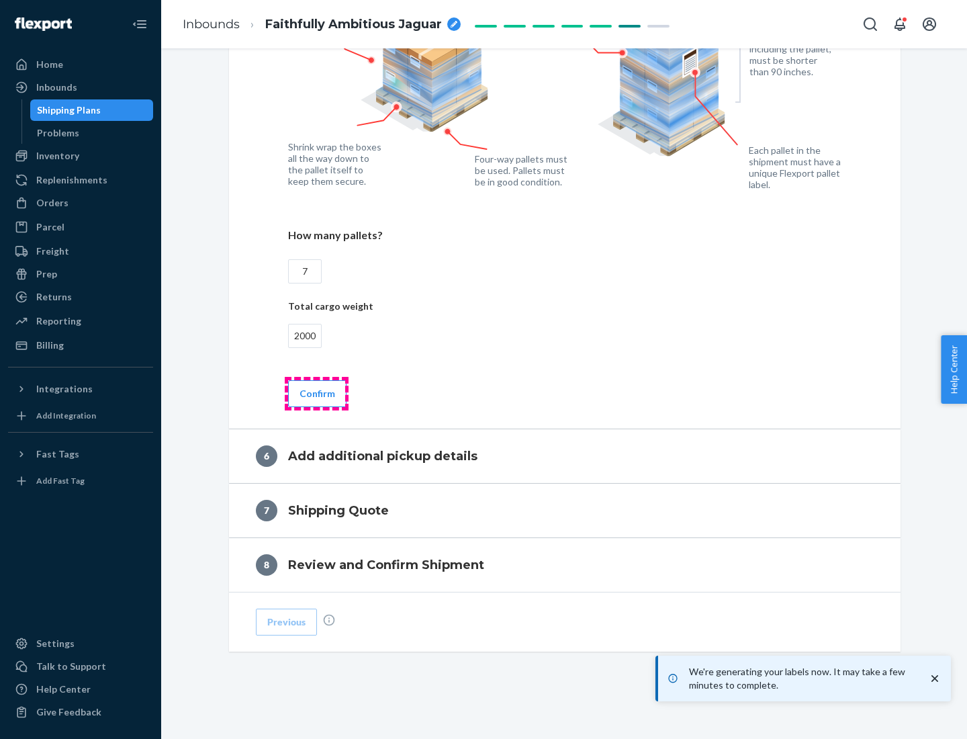
type input "2000"
click at [316, 393] on button "Confirm" at bounding box center [317, 393] width 58 height 27
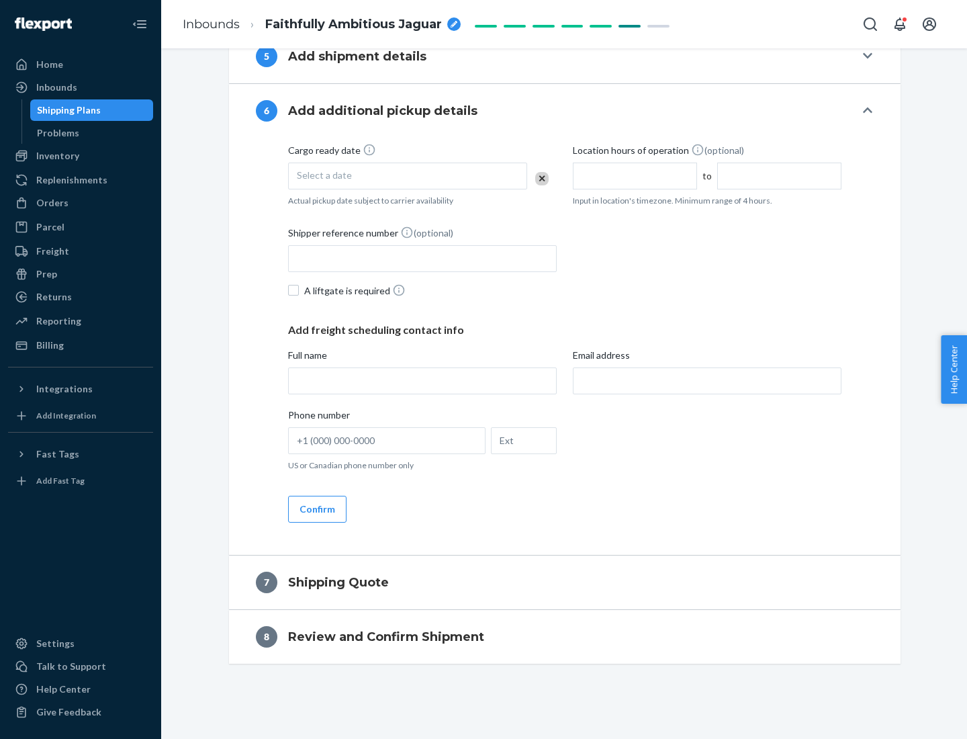
scroll to position [514, 0]
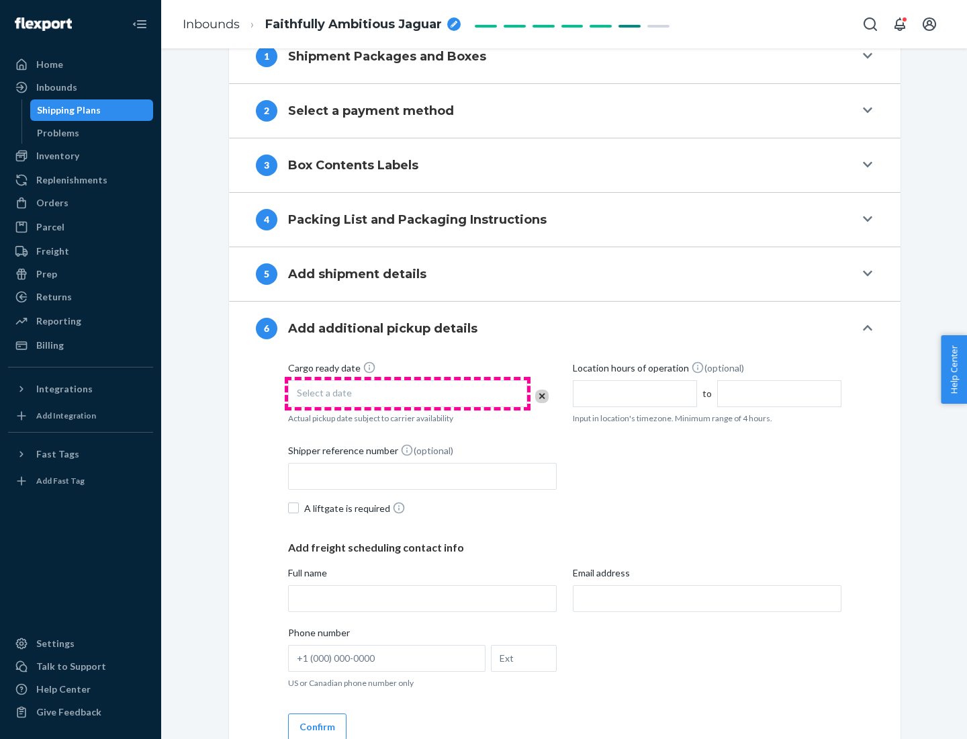
click at [408, 393] on div "Select a date" at bounding box center [407, 393] width 239 height 27
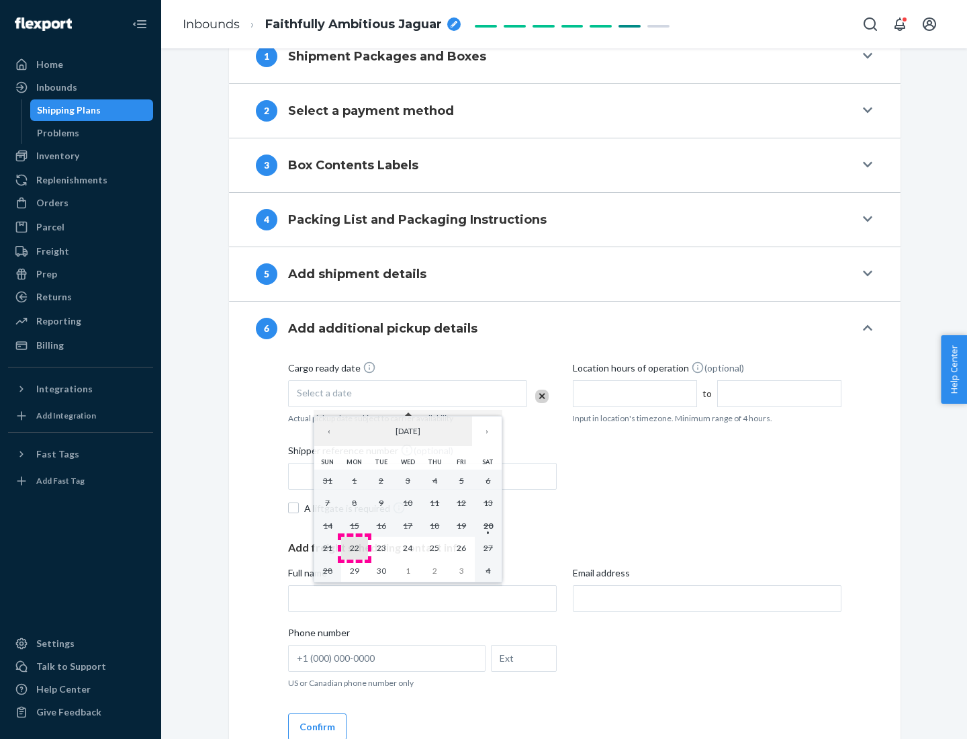
click at [354, 547] on abbr "22" at bounding box center [354, 548] width 9 height 10
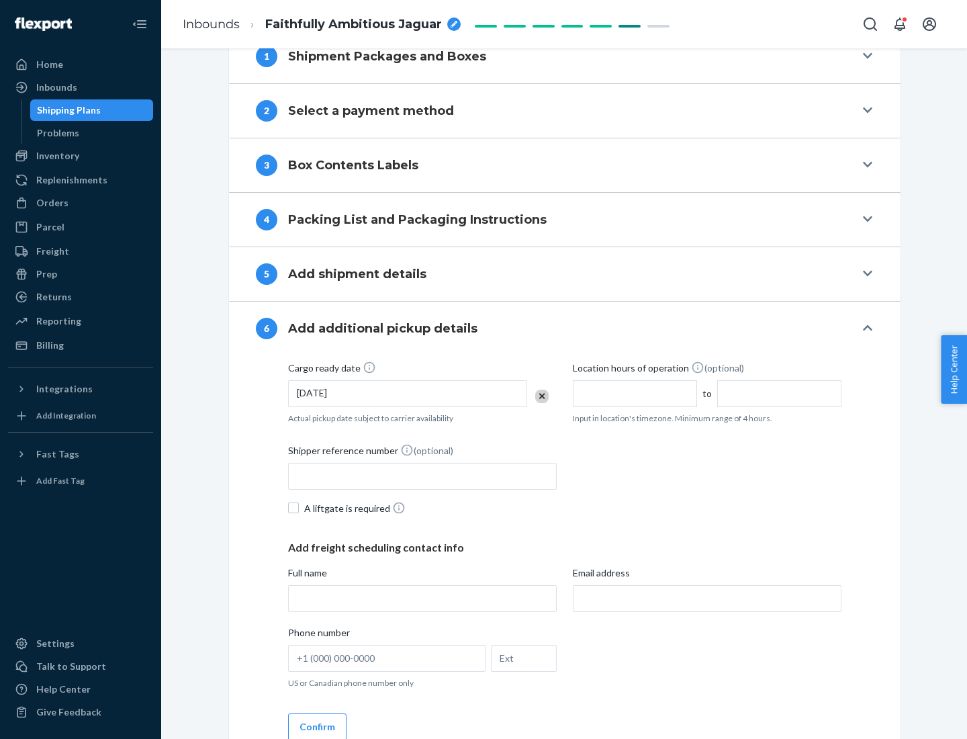
scroll to position [719, 0]
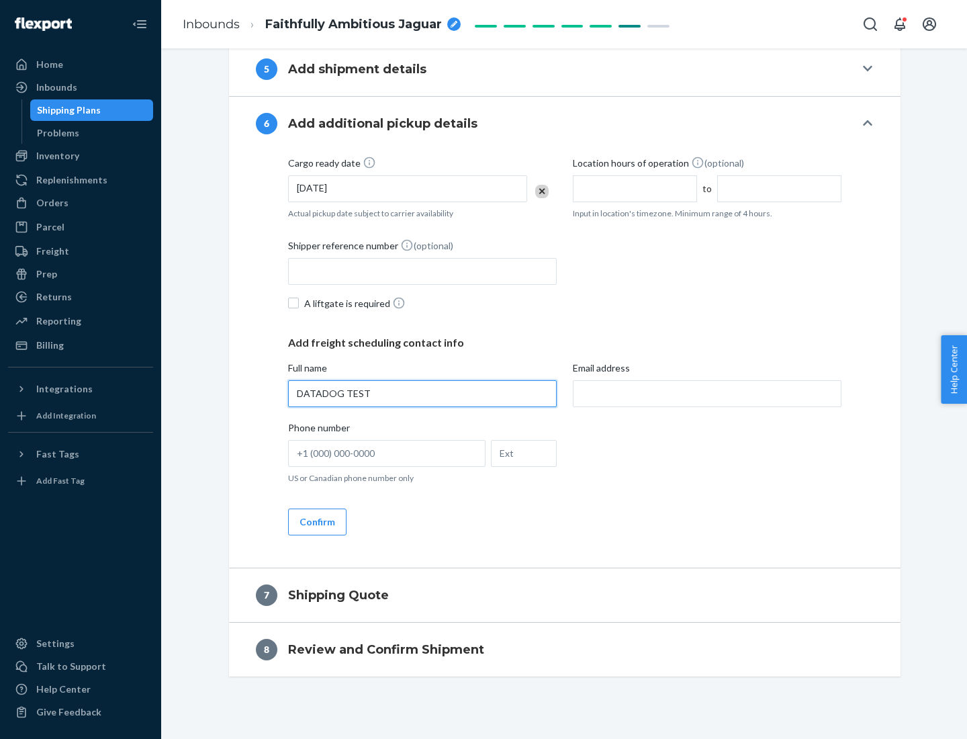
type input "DATADOG TEST"
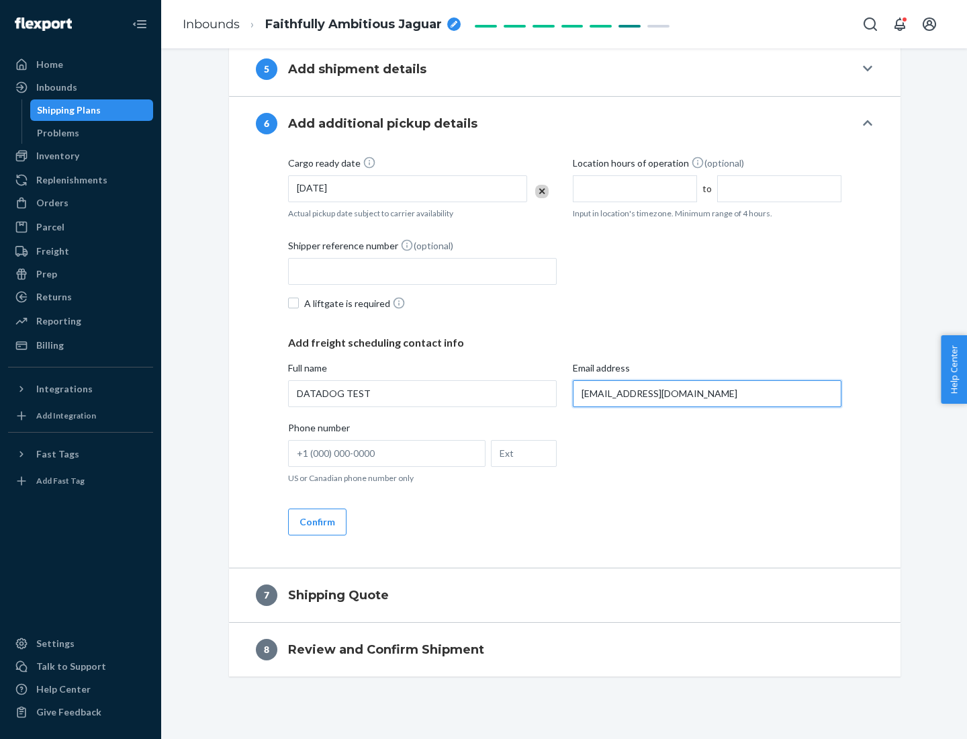
scroll to position [732, 0]
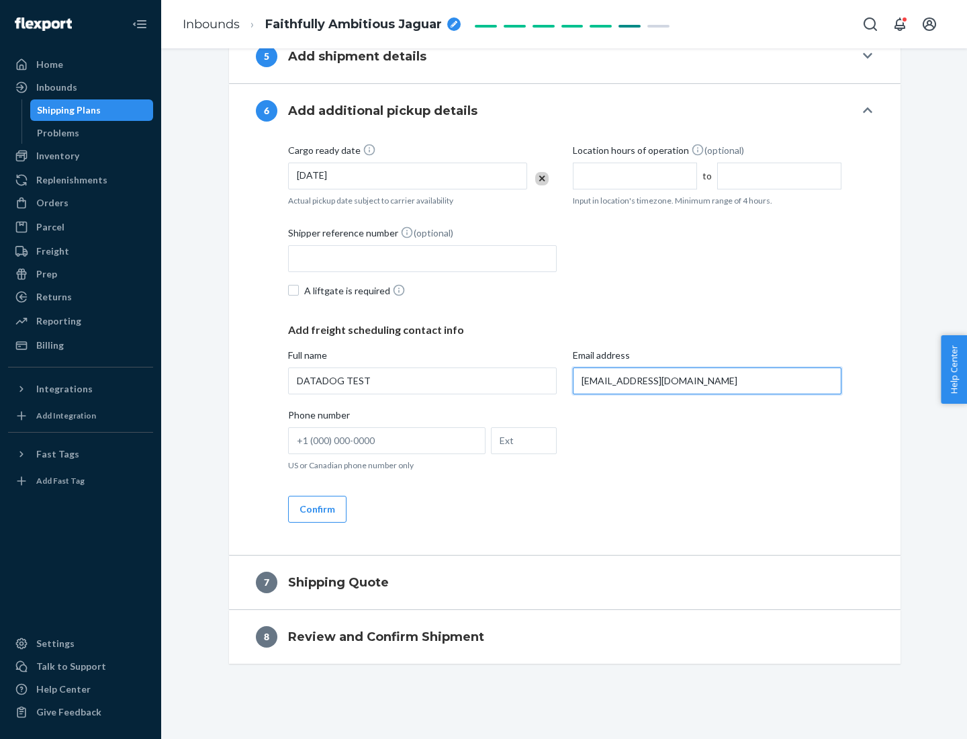
type input "[EMAIL_ADDRESS][DOMAIN_NAME]"
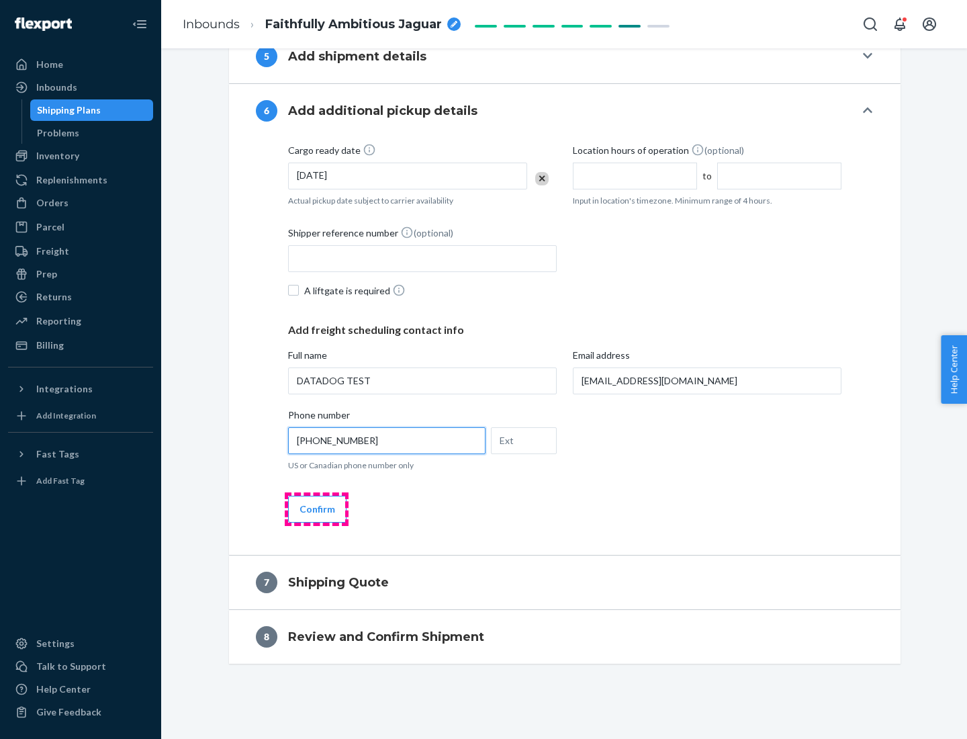
type input "[PHONE_NUMBER]"
click at [316, 509] on button "Confirm" at bounding box center [317, 509] width 58 height 27
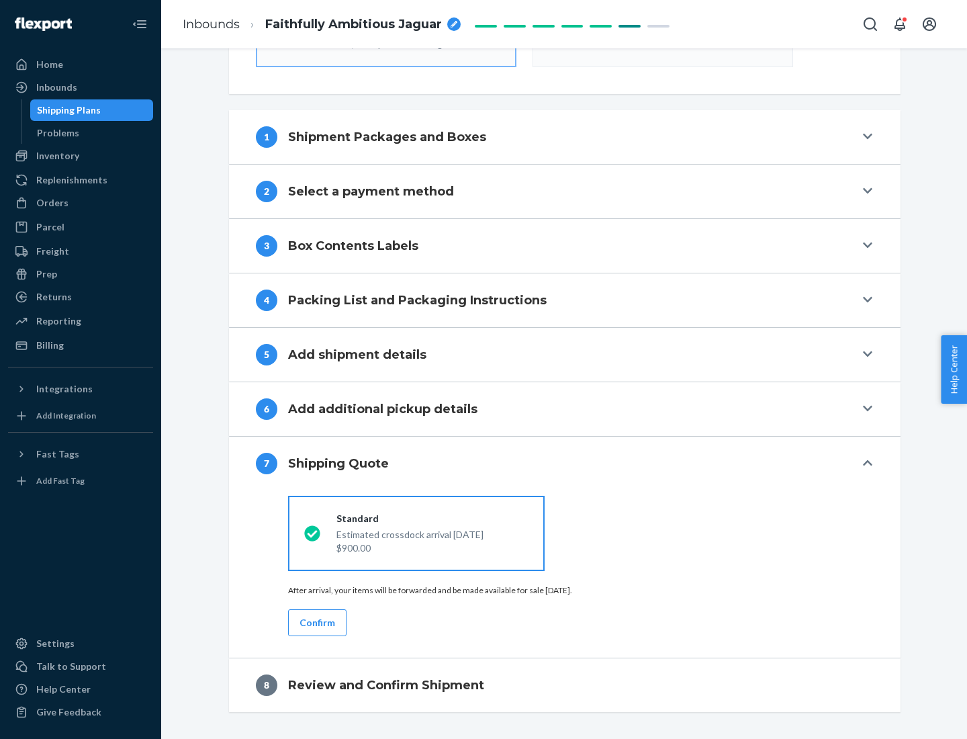
scroll to position [482, 0]
